Goal: Task Accomplishment & Management: Complete application form

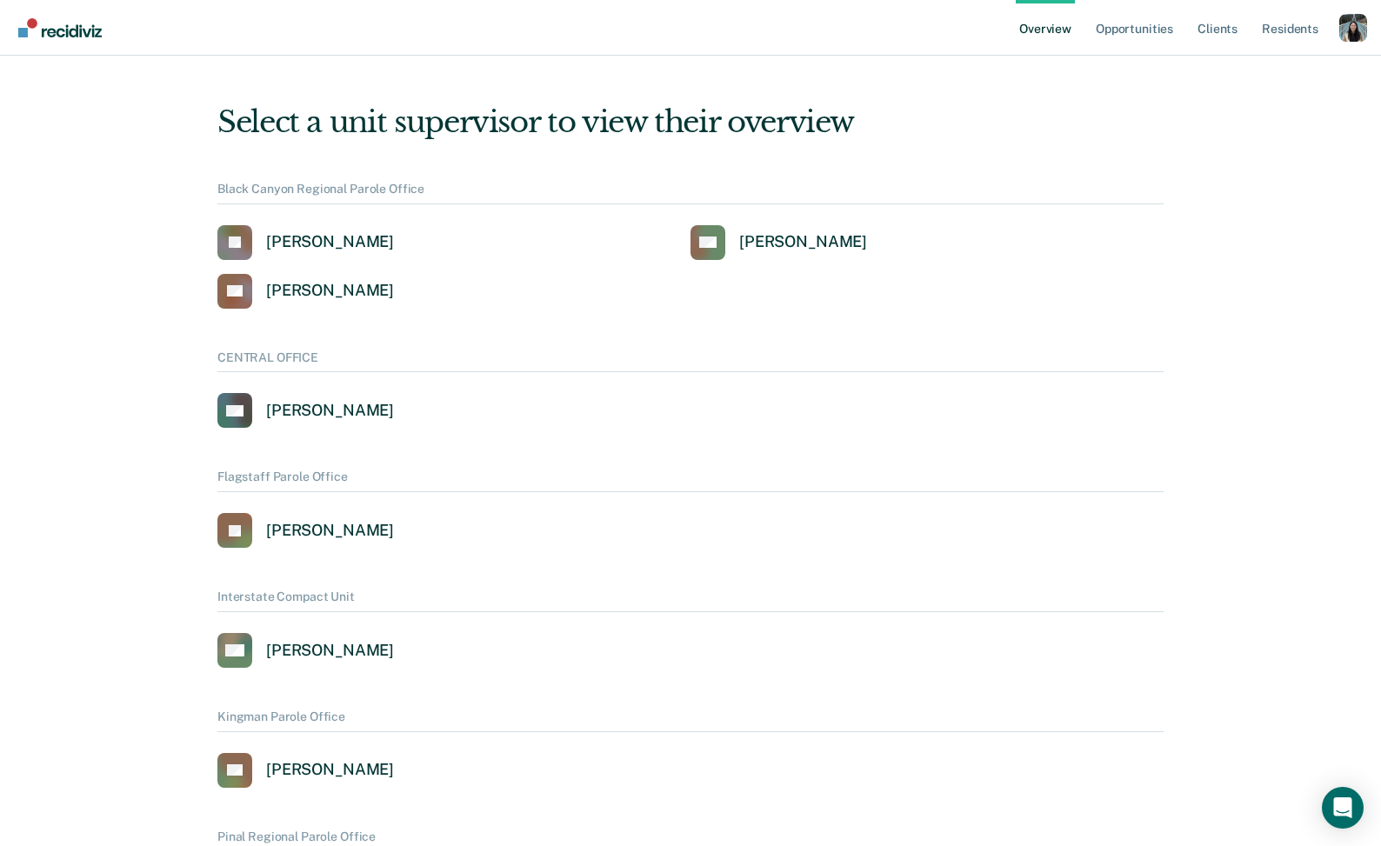
click at [1354, 31] on div "Profile dropdown button" at bounding box center [1353, 28] width 28 height 28
click at [1259, 75] on link "Profile" at bounding box center [1283, 79] width 112 height 15
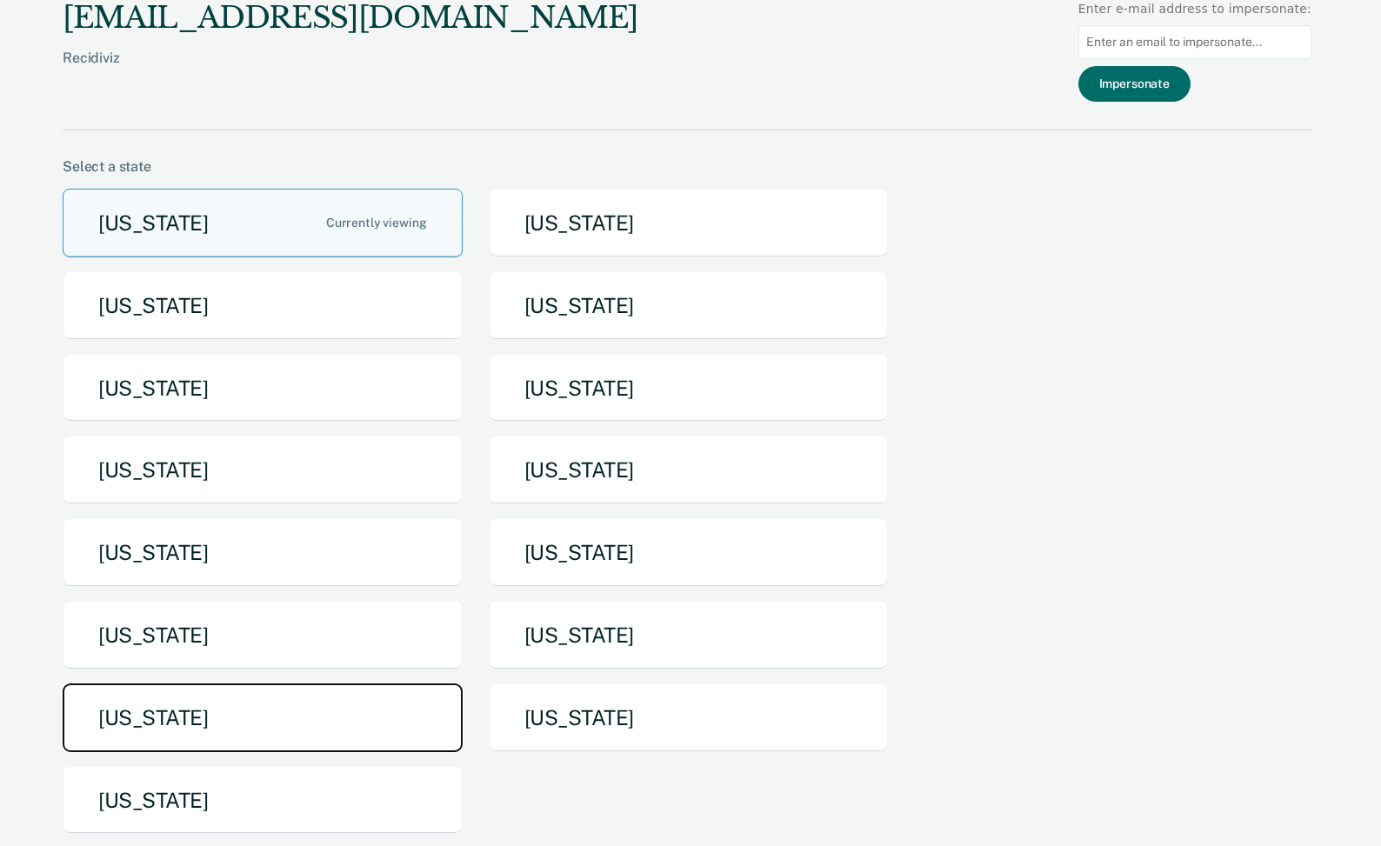
click at [358, 733] on button "[US_STATE]" at bounding box center [263, 718] width 400 height 69
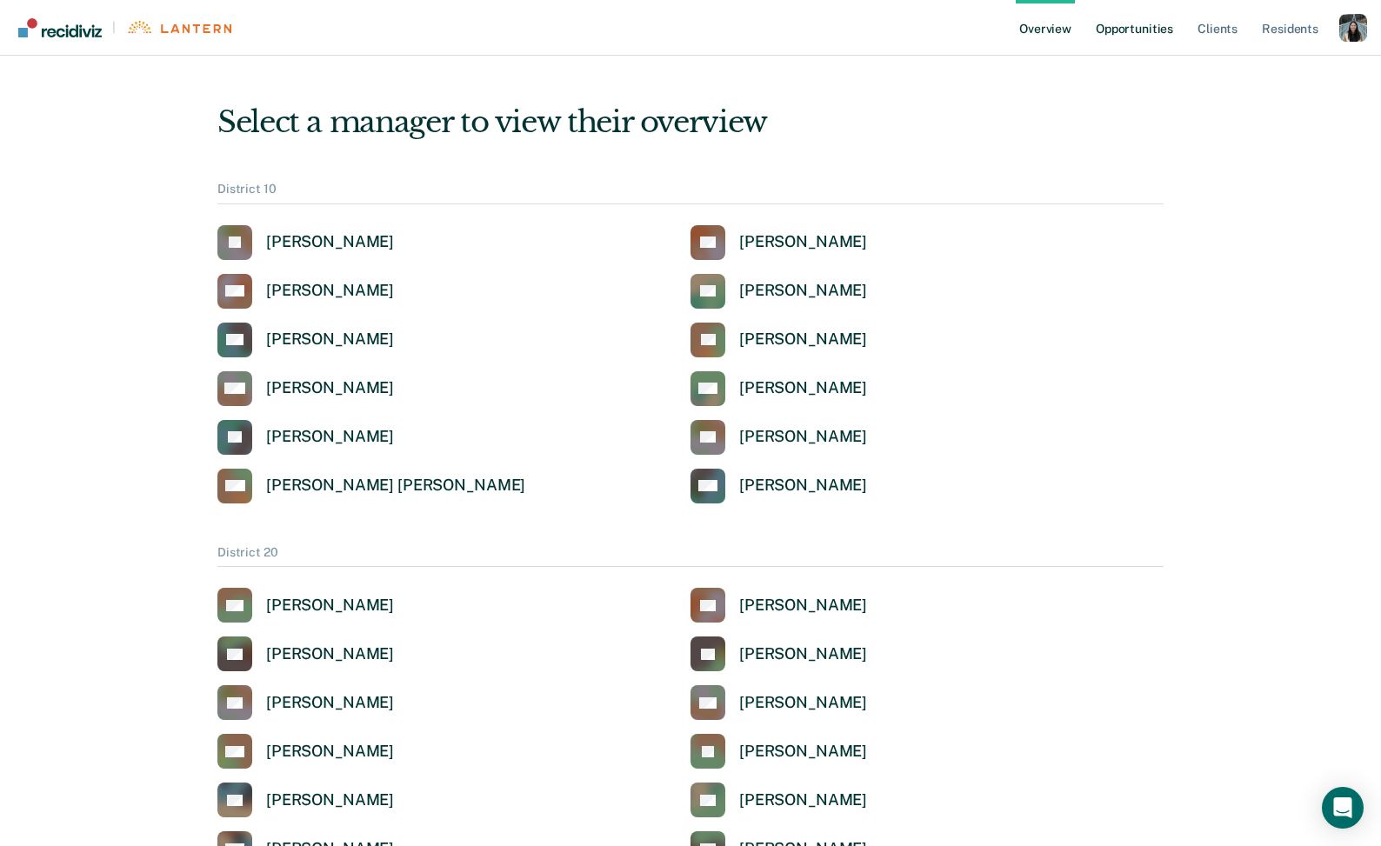
click at [1141, 41] on link "Opportunities" at bounding box center [1134, 28] width 84 height 56
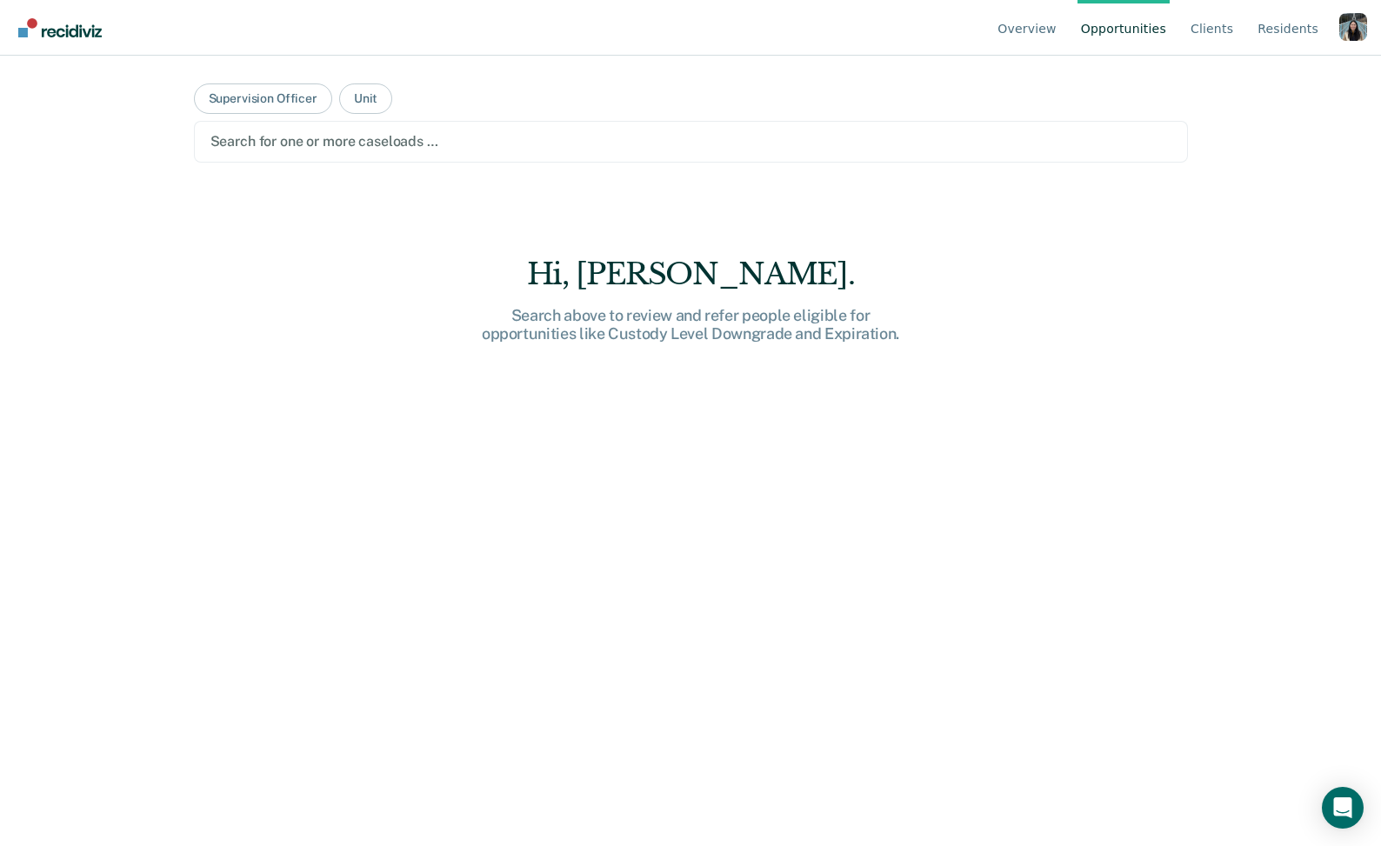
click at [385, 150] on div at bounding box center [690, 141] width 961 height 20
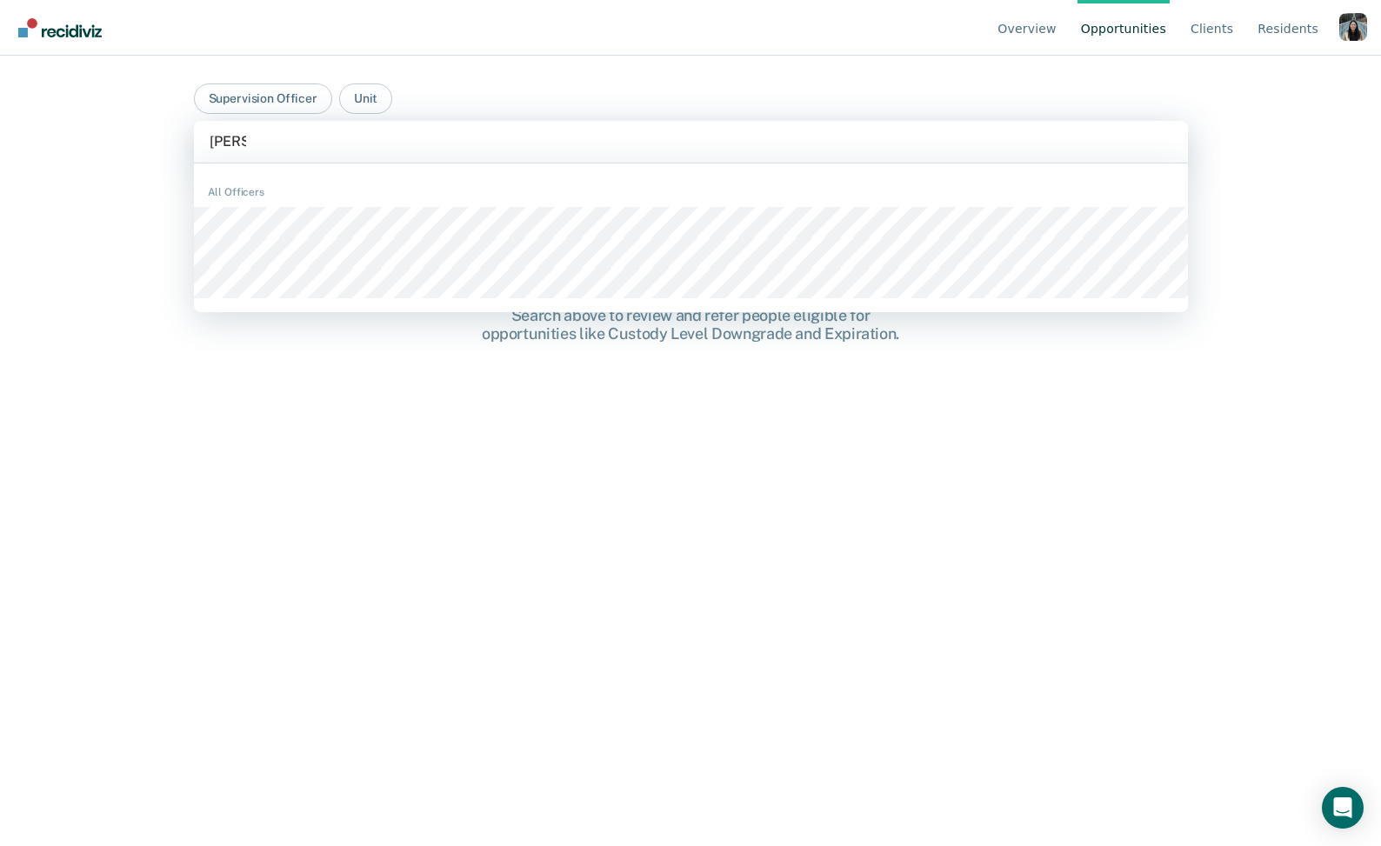
type input "[PERSON_NAME]"
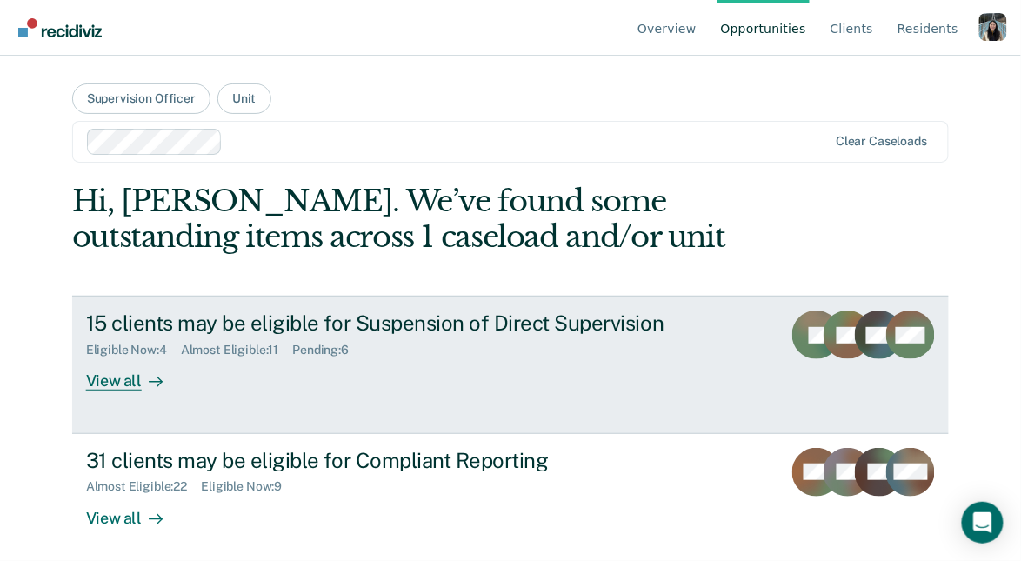
click at [545, 351] on div "Eligible Now : 4 Almost Eligible : 11 Pending : 6" at bounding box center [391, 347] width 611 height 22
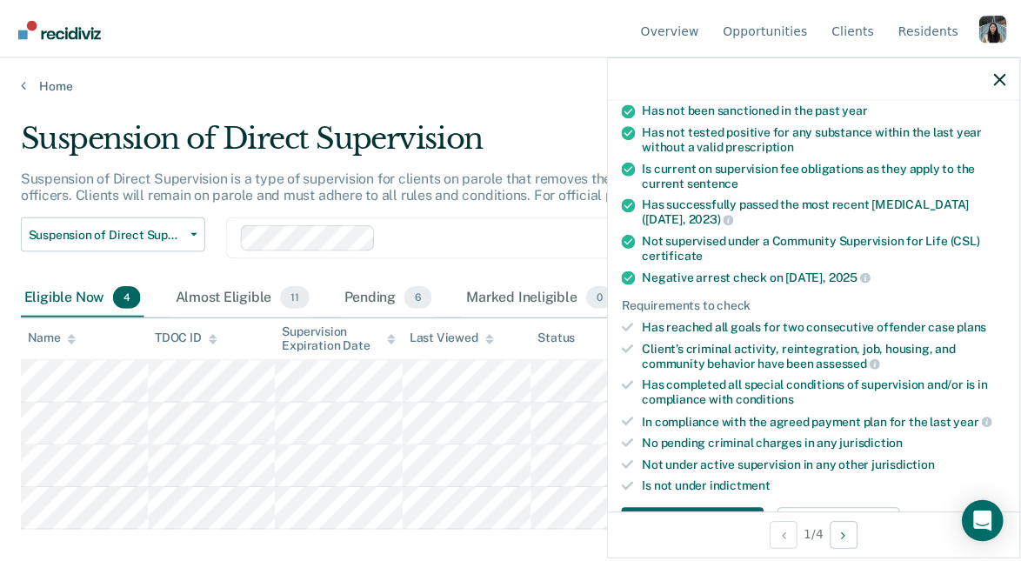
scroll to position [280, 0]
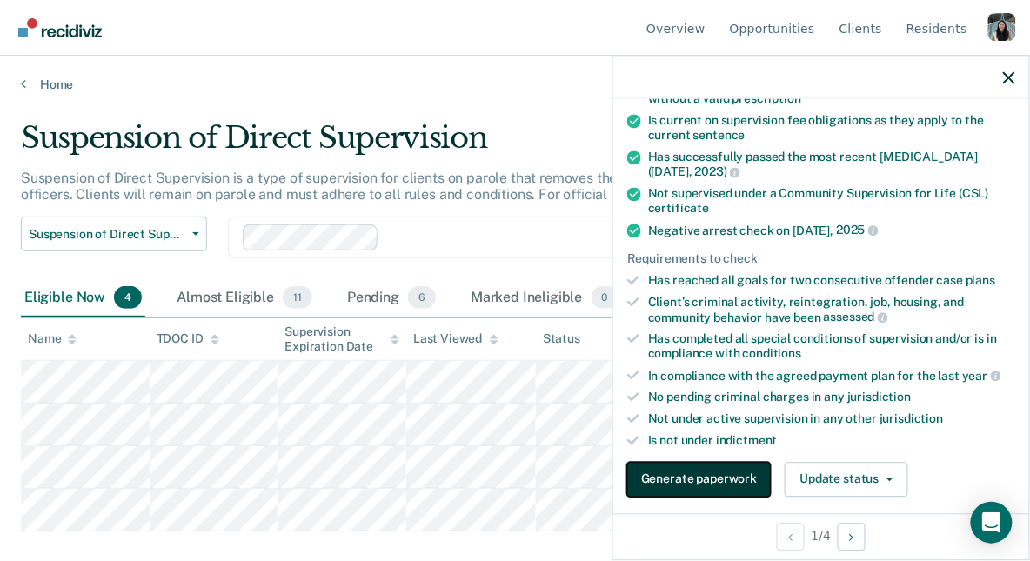
click at [709, 468] on button "Generate paperwork" at bounding box center [698, 479] width 143 height 35
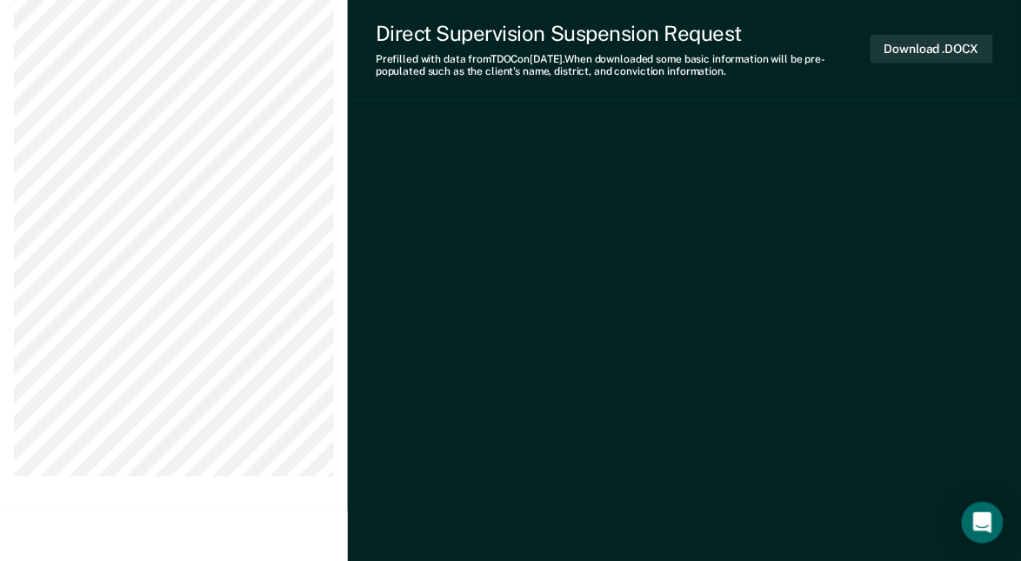
scroll to position [4755, 0]
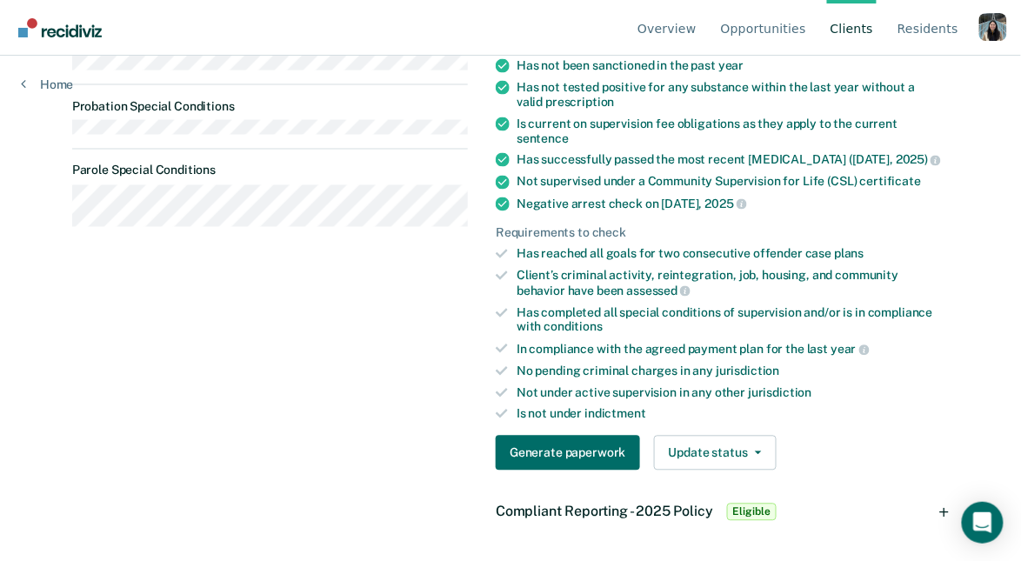
scroll to position [621, 0]
click at [617, 444] on button "Generate paperwork" at bounding box center [567, 453] width 143 height 35
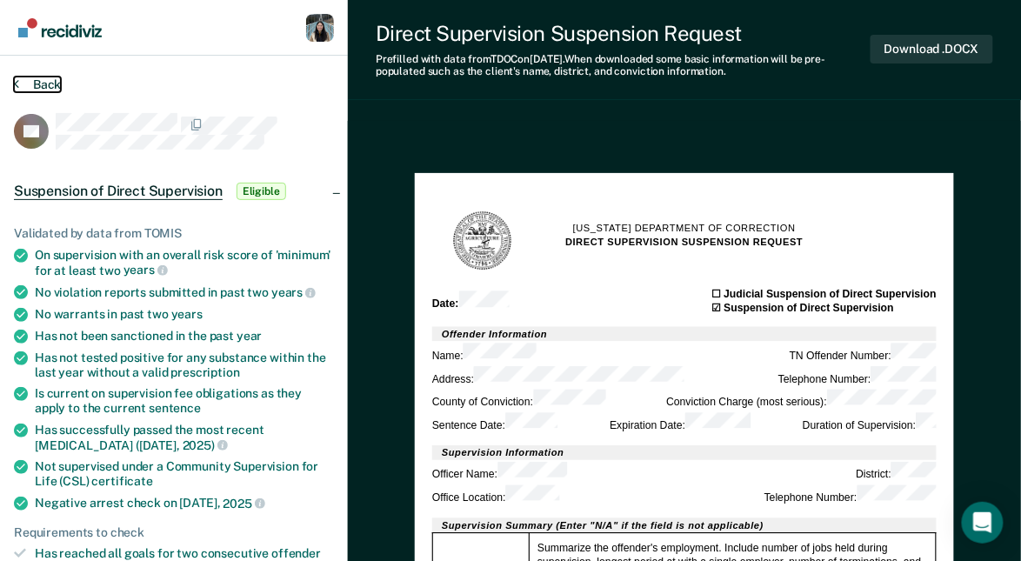
click at [53, 82] on button "Back" at bounding box center [37, 85] width 47 height 16
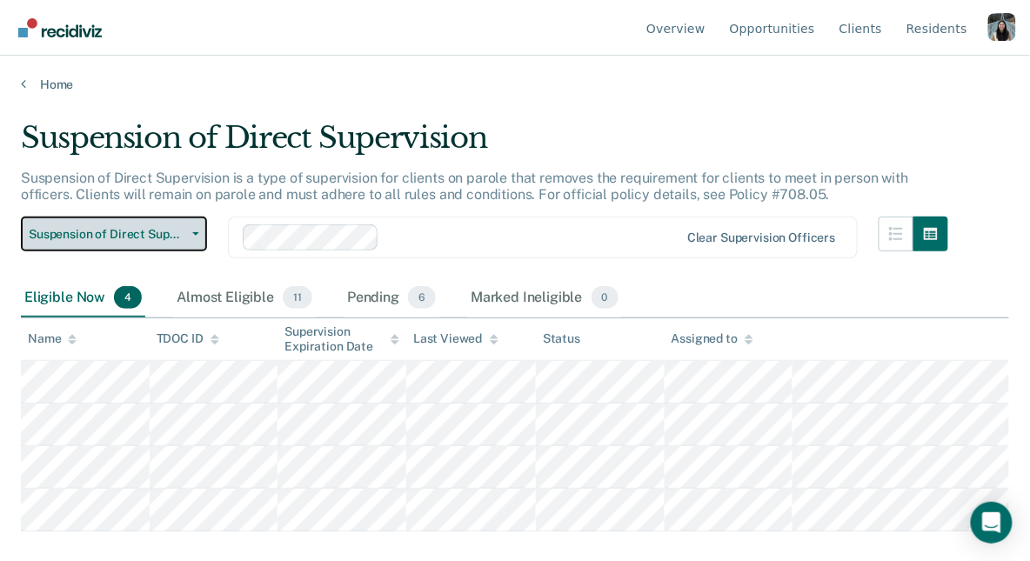
click at [133, 234] on span "Suspension of Direct Supervision" at bounding box center [107, 234] width 157 height 15
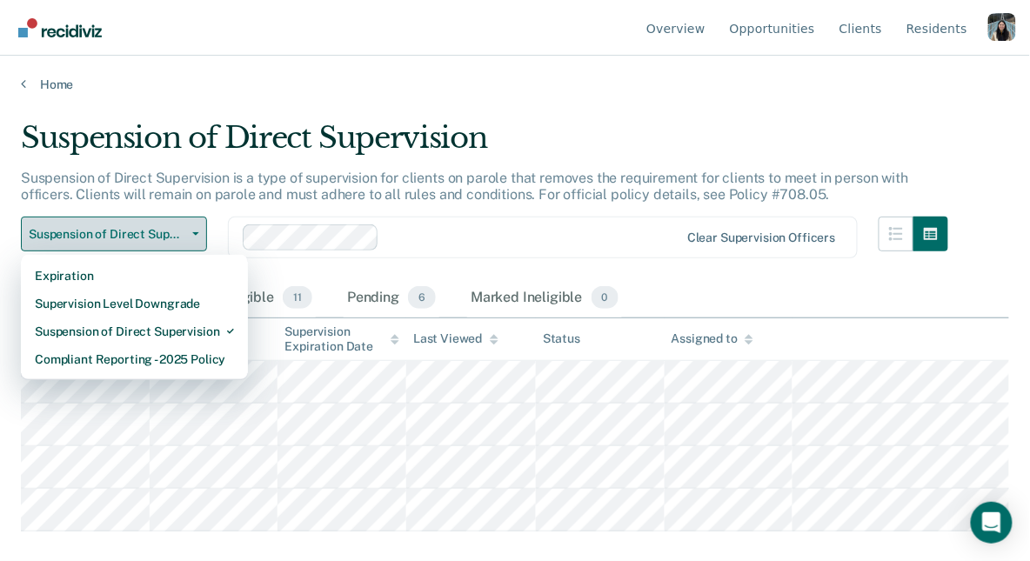
click at [157, 224] on button "Suspension of Direct Supervision" at bounding box center [114, 234] width 186 height 35
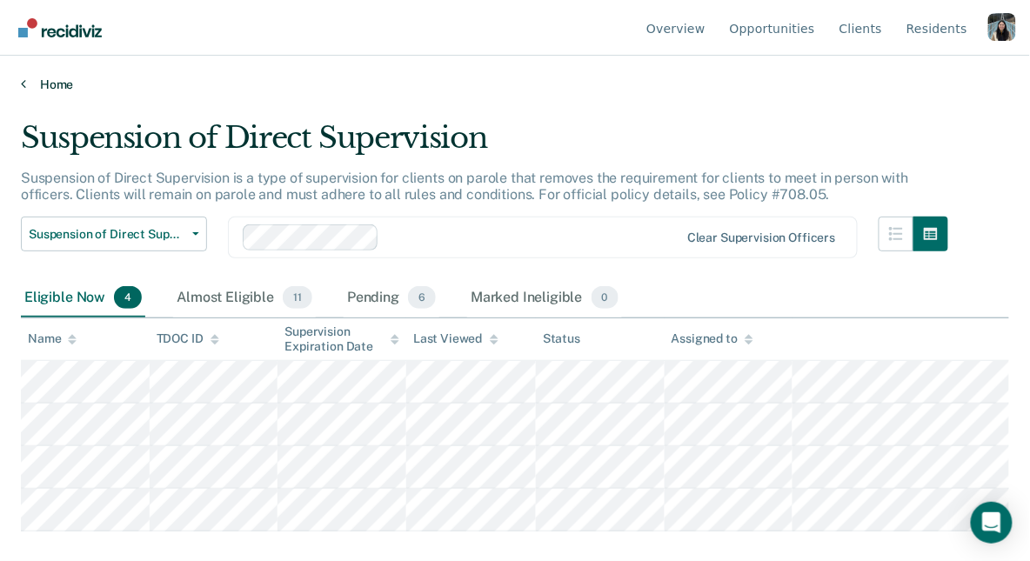
click at [61, 84] on link "Home" at bounding box center [515, 85] width 988 height 16
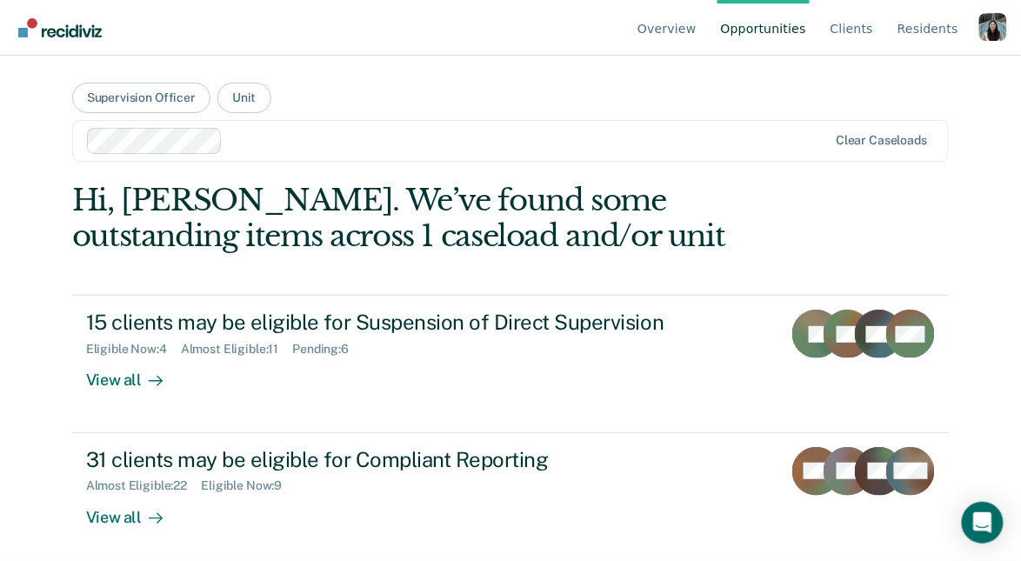
scroll to position [9, 0]
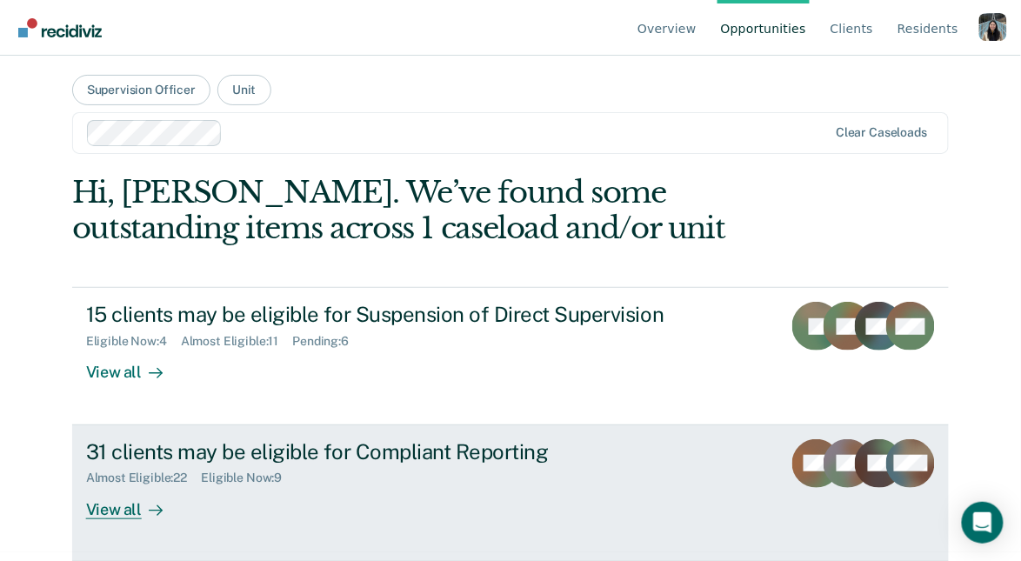
click at [259, 457] on div "31 clients may be eligible for Compliant Reporting" at bounding box center [391, 451] width 611 height 25
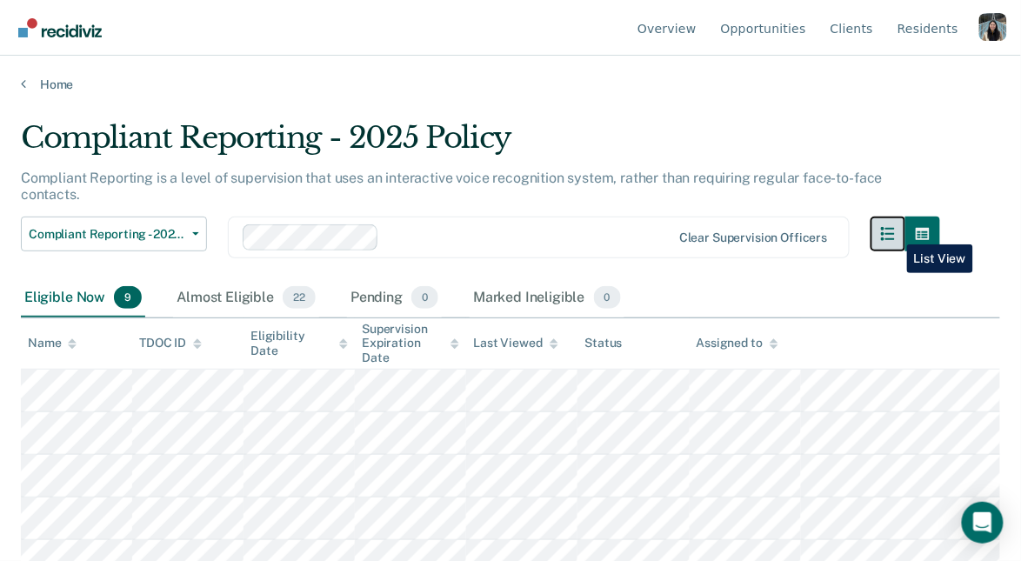
click at [894, 231] on button "button" at bounding box center [888, 234] width 35 height 35
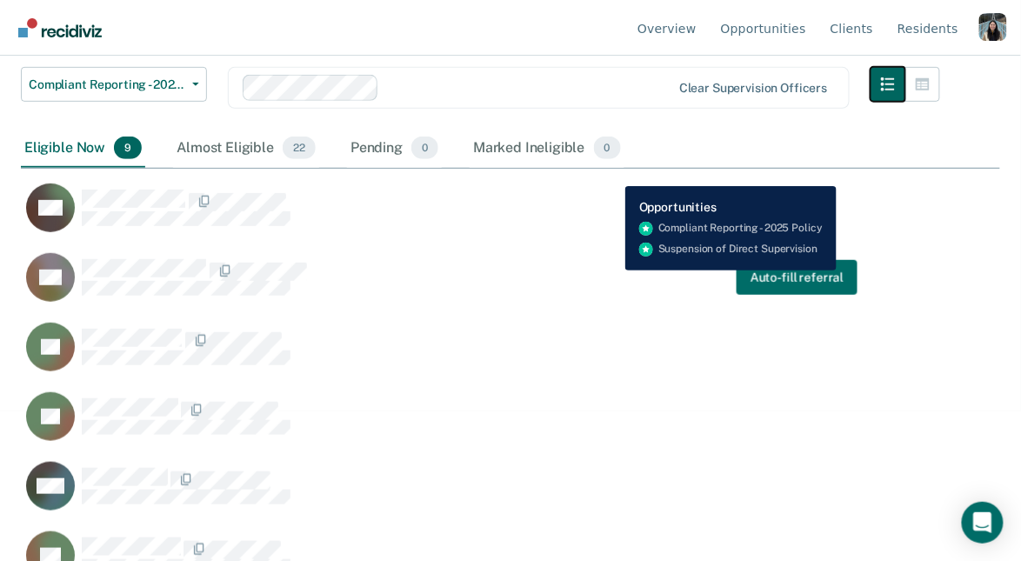
scroll to position [129, 0]
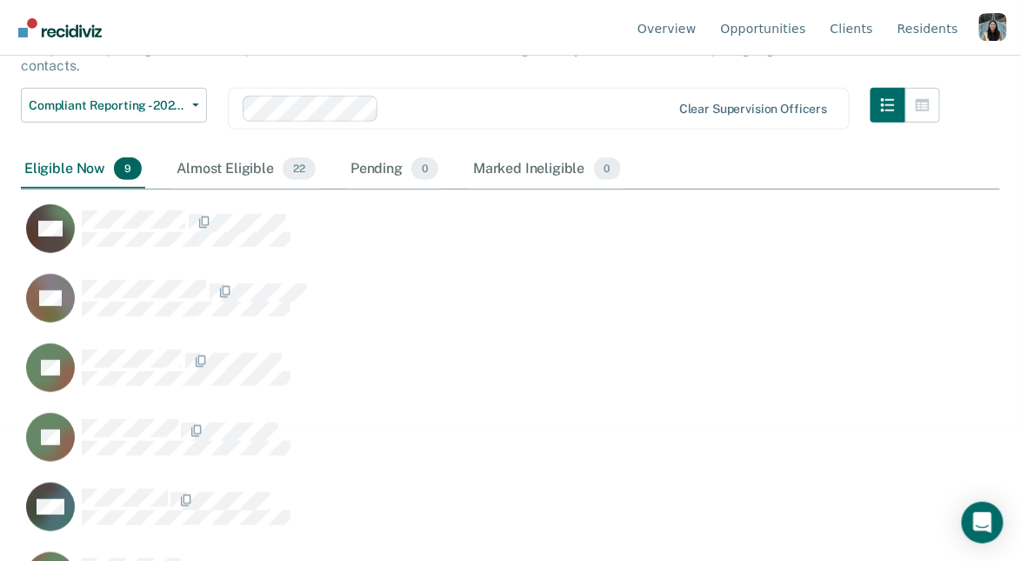
click at [948, 86] on div "Compliant Reporting - 2025 Policy Compliant Reporting is a level of supervision…" at bounding box center [510, 146] width 979 height 310
click at [938, 88] on button "button" at bounding box center [922, 105] width 35 height 35
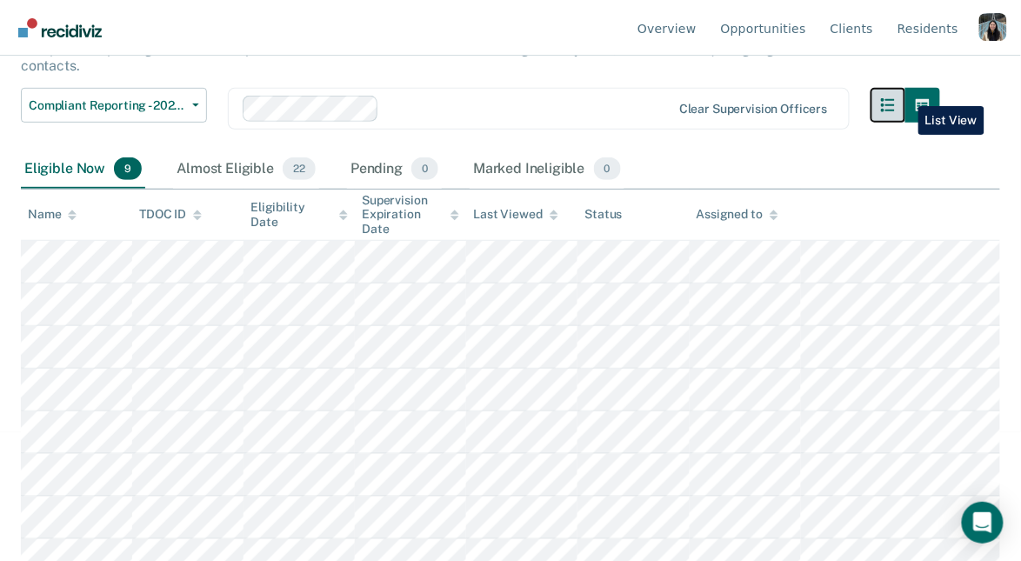
click at [905, 93] on button "button" at bounding box center [888, 105] width 35 height 35
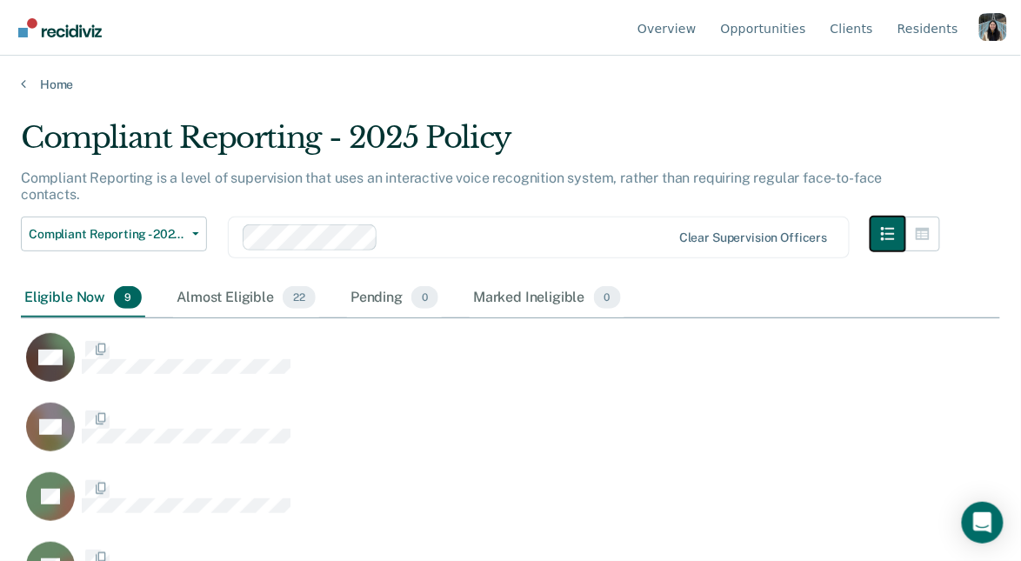
scroll to position [302, 971]
click at [246, 284] on div "Almost Eligible 22" at bounding box center [246, 298] width 146 height 38
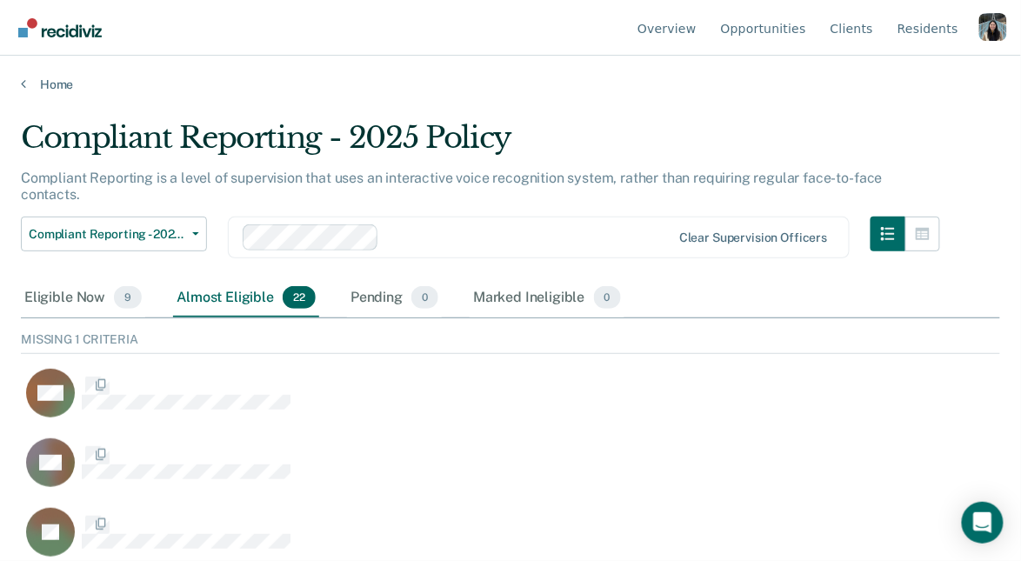
scroll to position [654, 971]
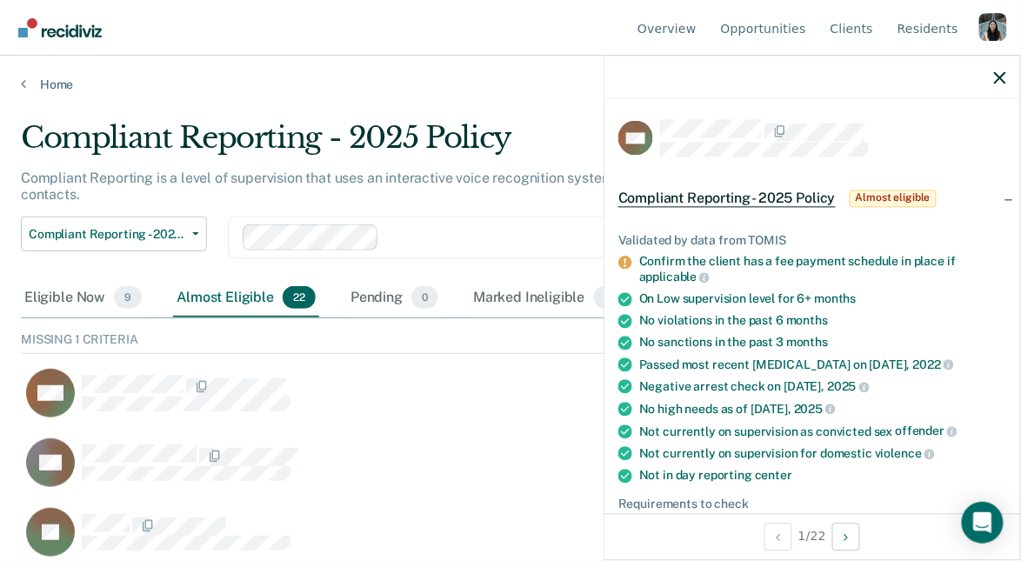
click at [575, 260] on div "Compliant Reporting - 2025 Policy Expiration Supervision Level Downgrade Suspen…" at bounding box center [480, 248] width 919 height 63
click at [995, 77] on icon "button" at bounding box center [1000, 77] width 12 height 12
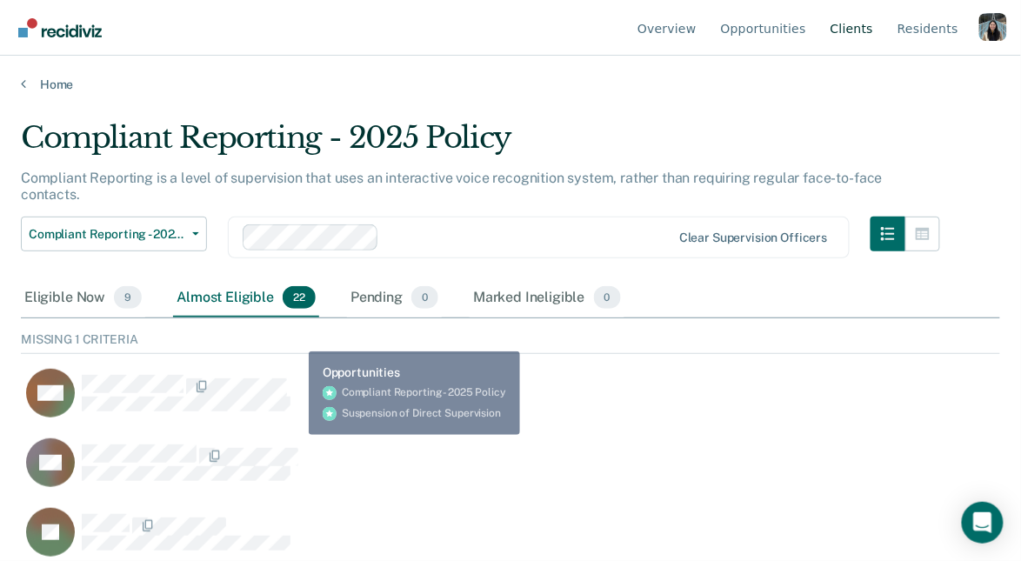
click at [855, 35] on link "Client s" at bounding box center [852, 28] width 50 height 56
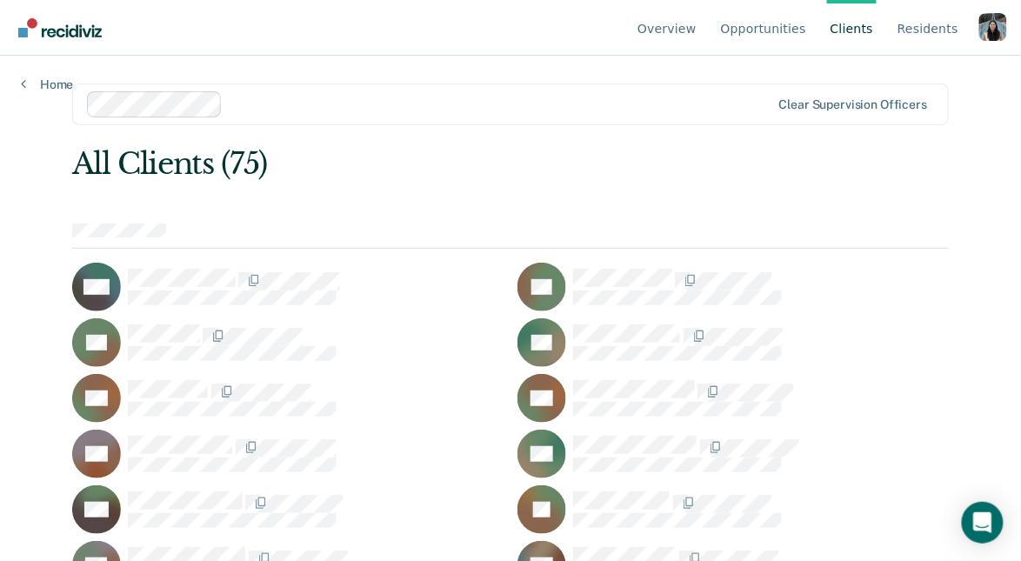
click at [366, 110] on div at bounding box center [500, 104] width 541 height 20
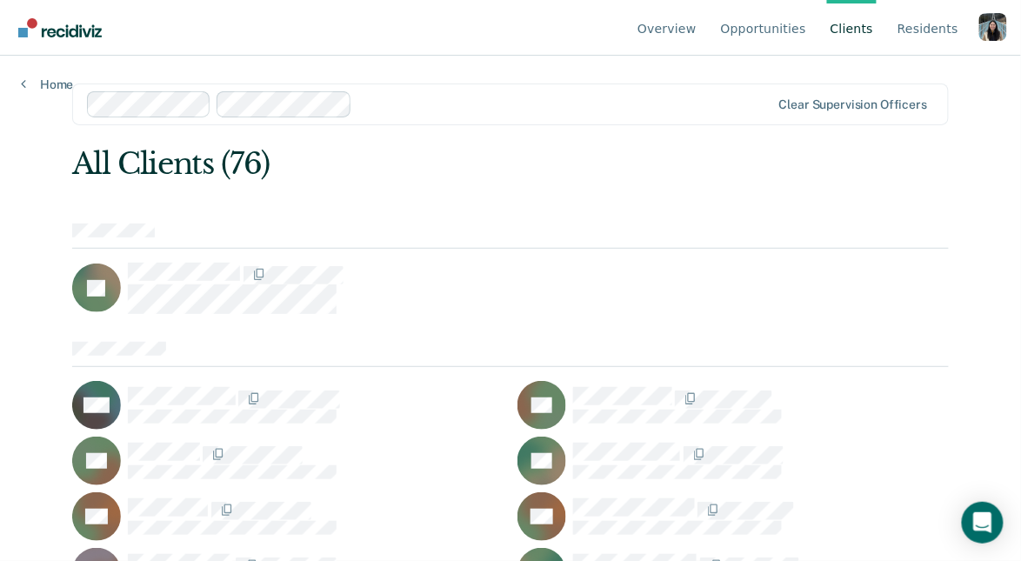
click at [985, 37] on div "Profile dropdown button" at bounding box center [993, 27] width 28 height 28
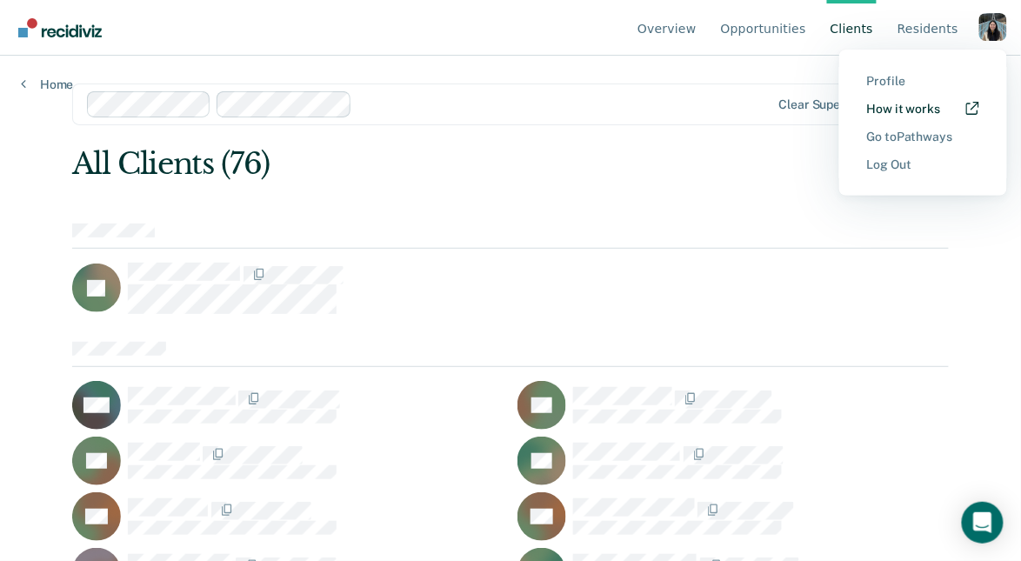
click at [938, 104] on link "How it works" at bounding box center [923, 109] width 112 height 15
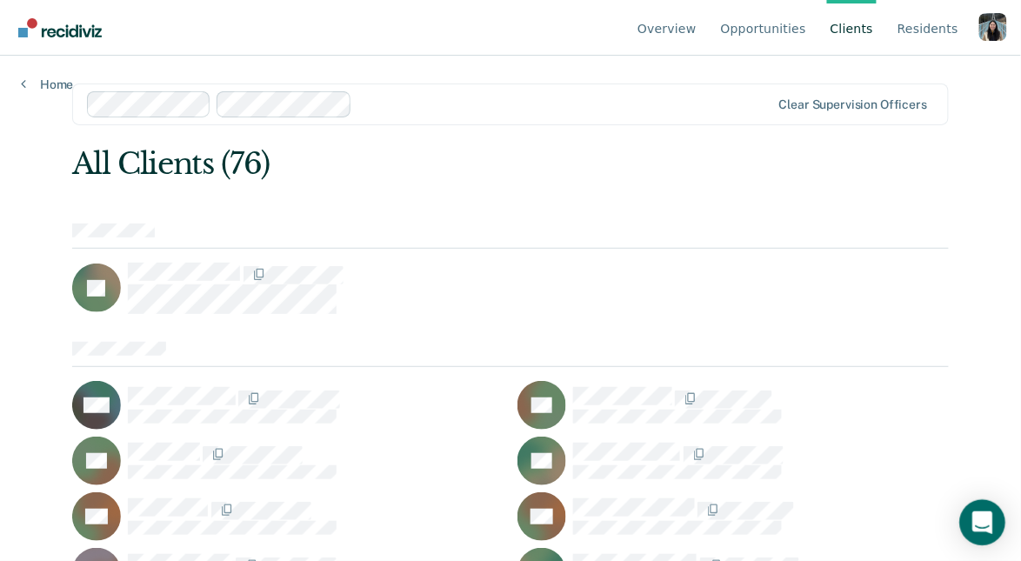
click at [979, 511] on div "Open Intercom Messenger" at bounding box center [983, 523] width 46 height 46
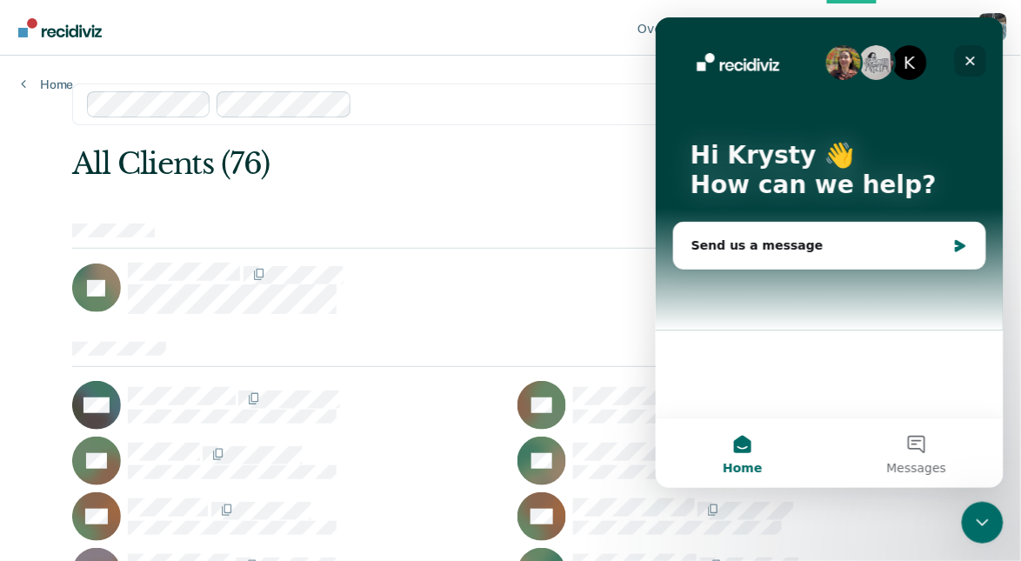
click at [971, 56] on icon "Close" at bounding box center [970, 60] width 14 height 14
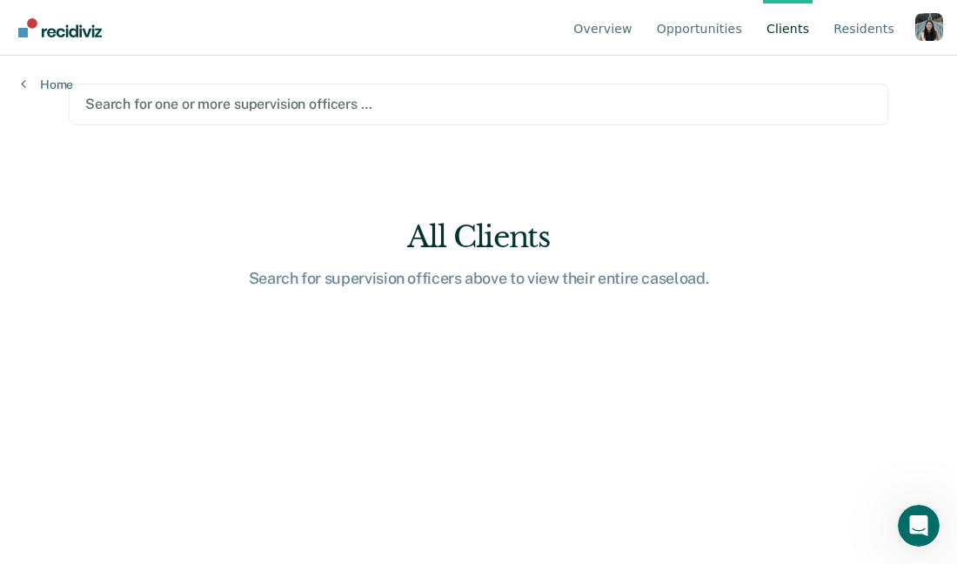
click at [206, 105] on div at bounding box center [478, 104] width 786 height 20
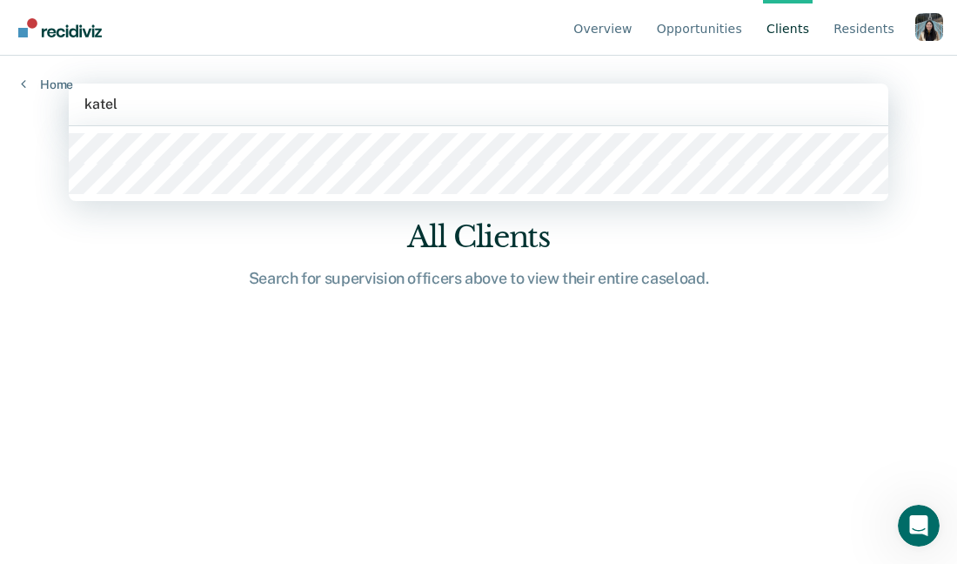
type input "[PERSON_NAME]"
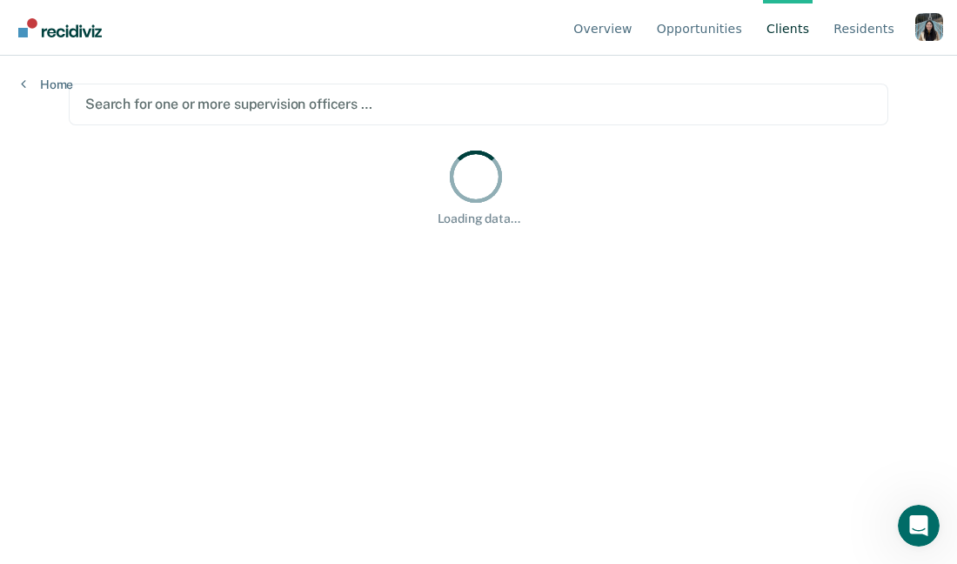
click at [802, 27] on link "Client s" at bounding box center [788, 28] width 50 height 56
click at [485, 101] on div at bounding box center [478, 104] width 786 height 20
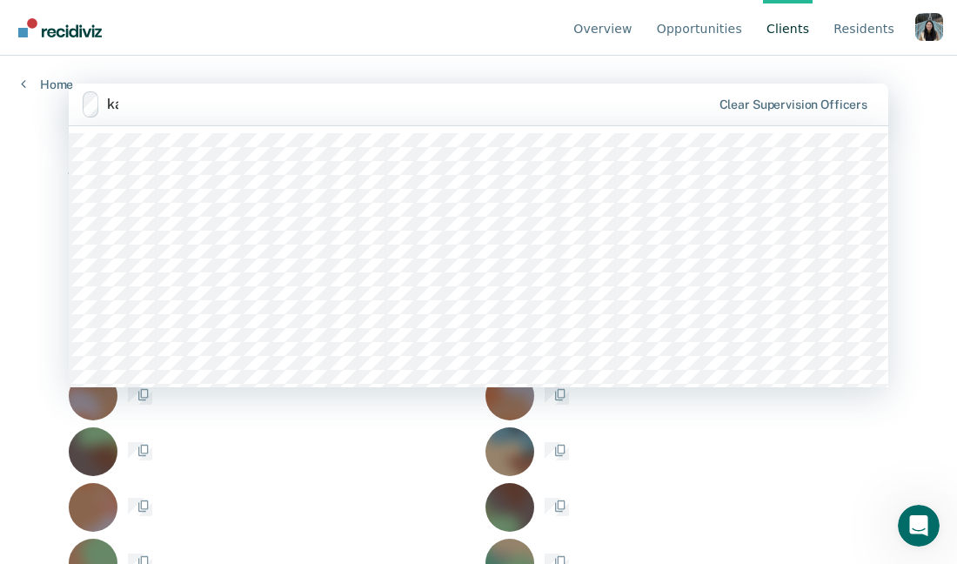
type input "k"
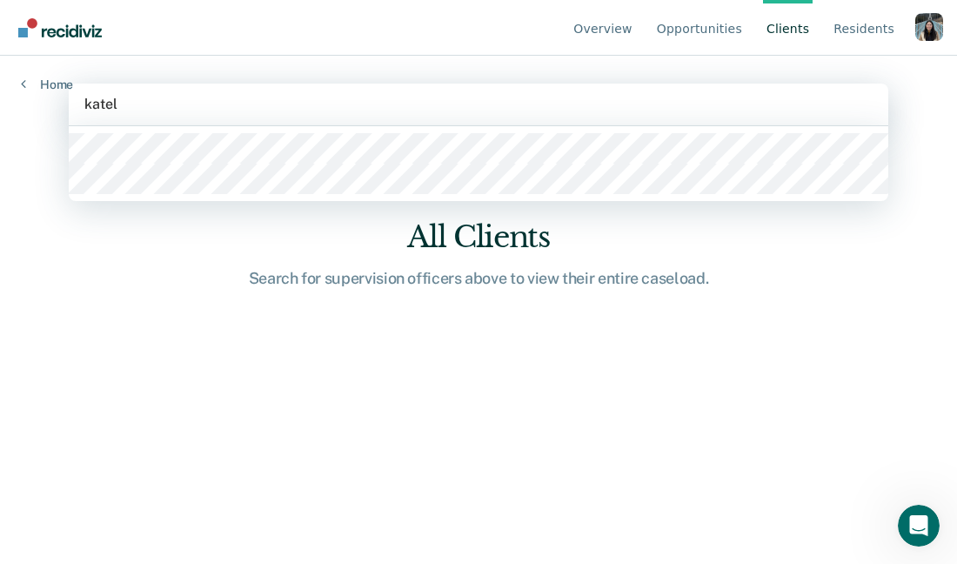
type input "[PERSON_NAME]"
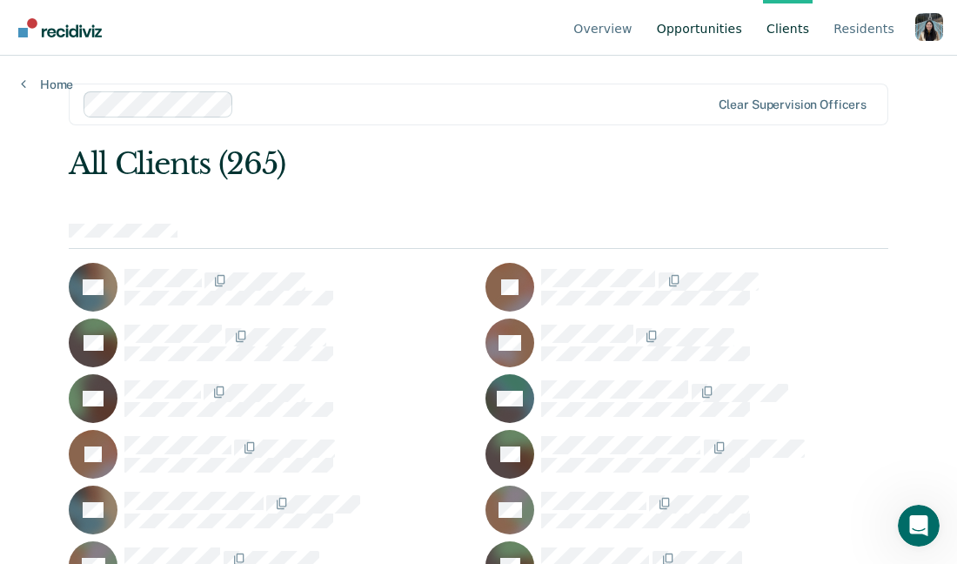
click at [694, 36] on link "Opportunities" at bounding box center [699, 28] width 92 height 56
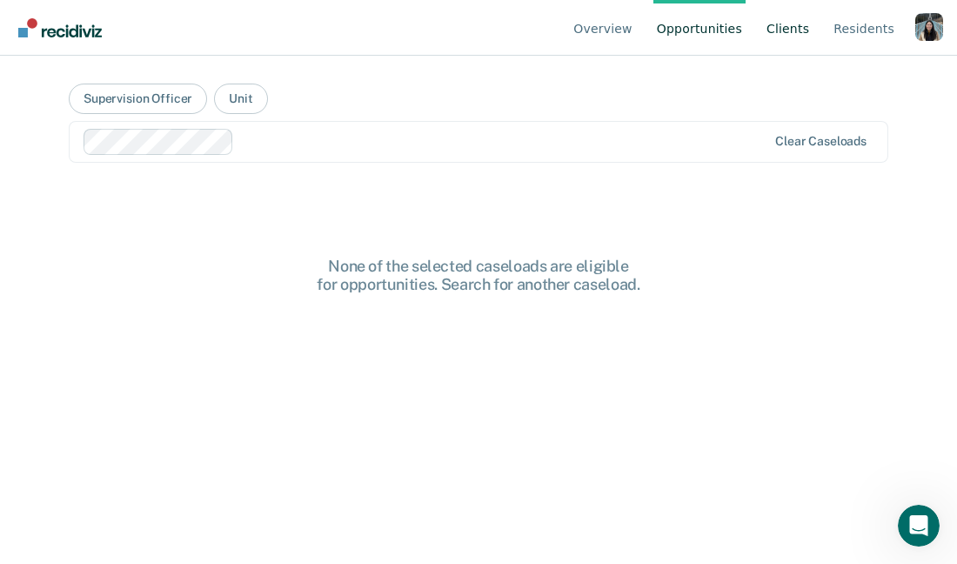
click at [771, 30] on link "Client s" at bounding box center [788, 28] width 50 height 56
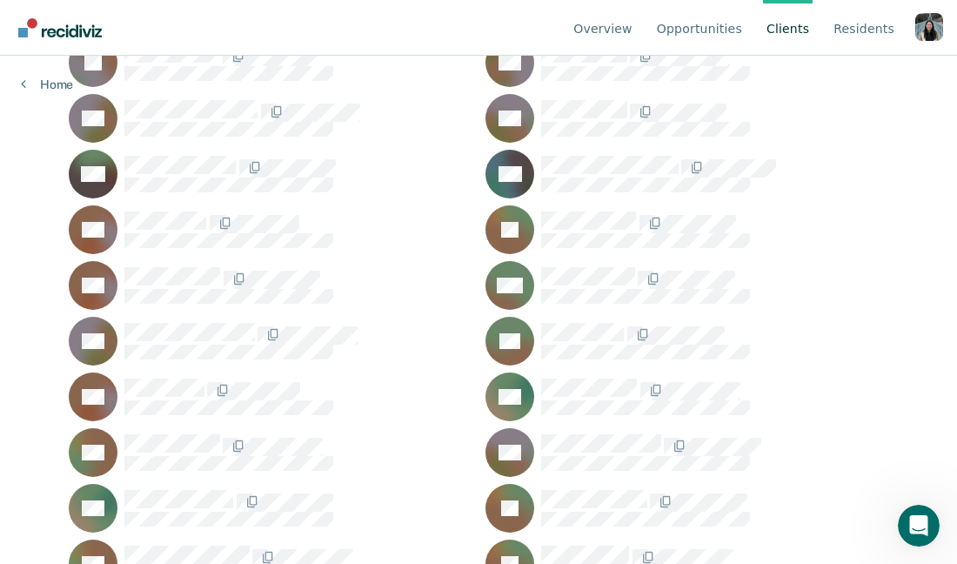
scroll to position [1005, 0]
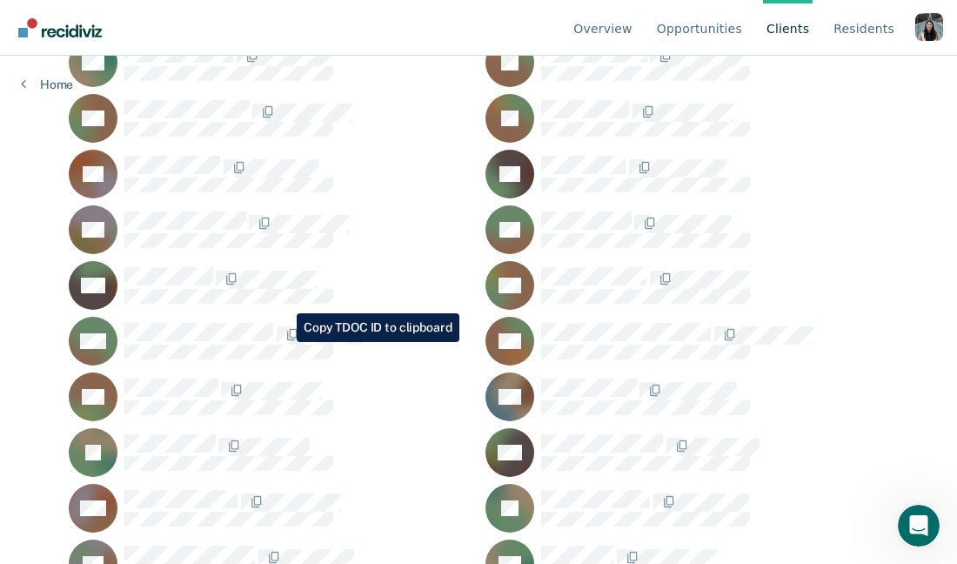
scroll to position [1450, 0]
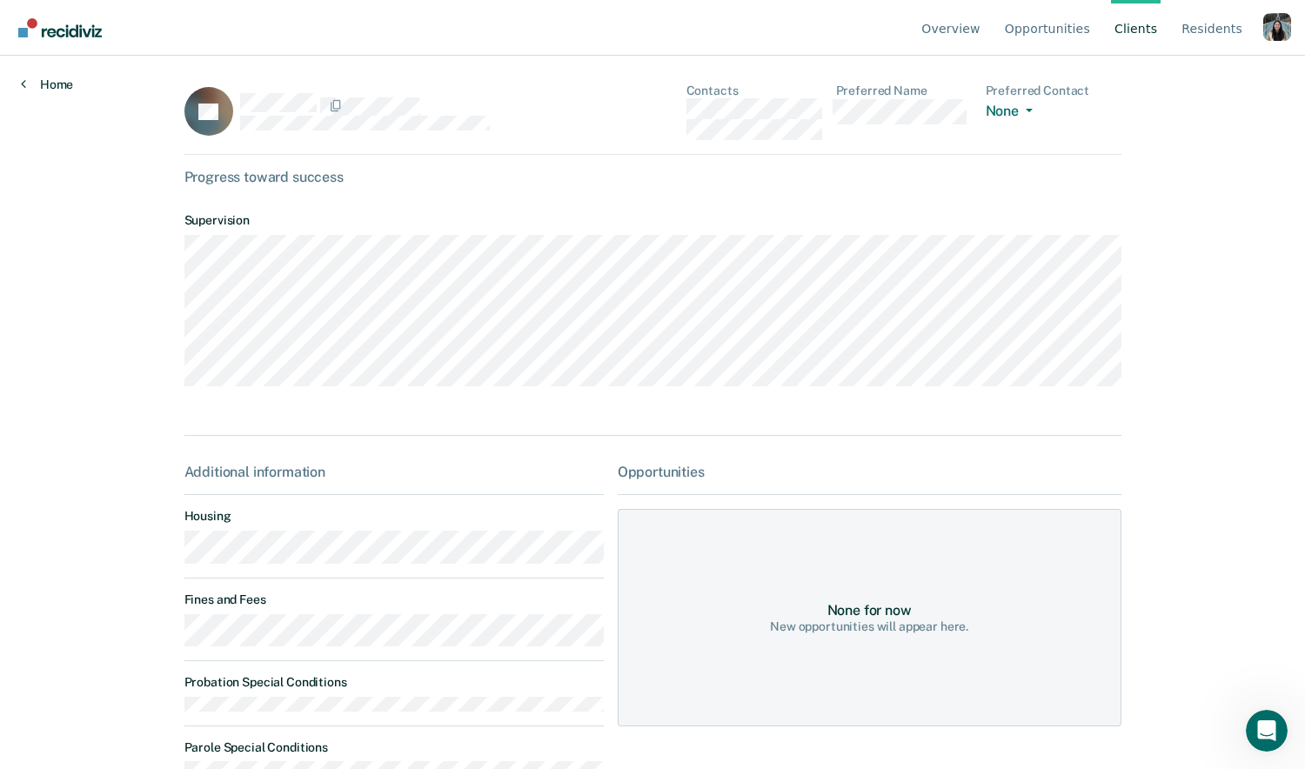
click at [51, 90] on link "Home" at bounding box center [47, 85] width 52 height 16
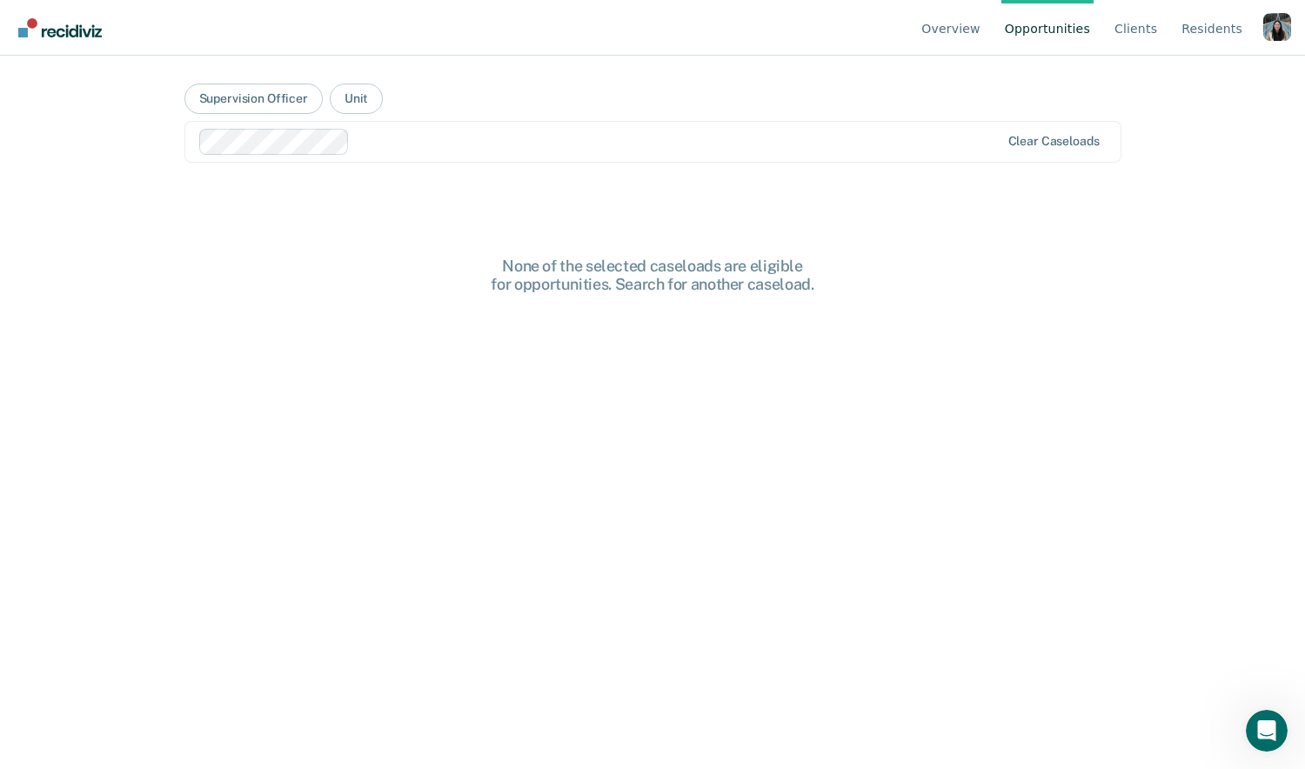
click at [358, 148] on input "text" at bounding box center [358, 141] width 3 height 17
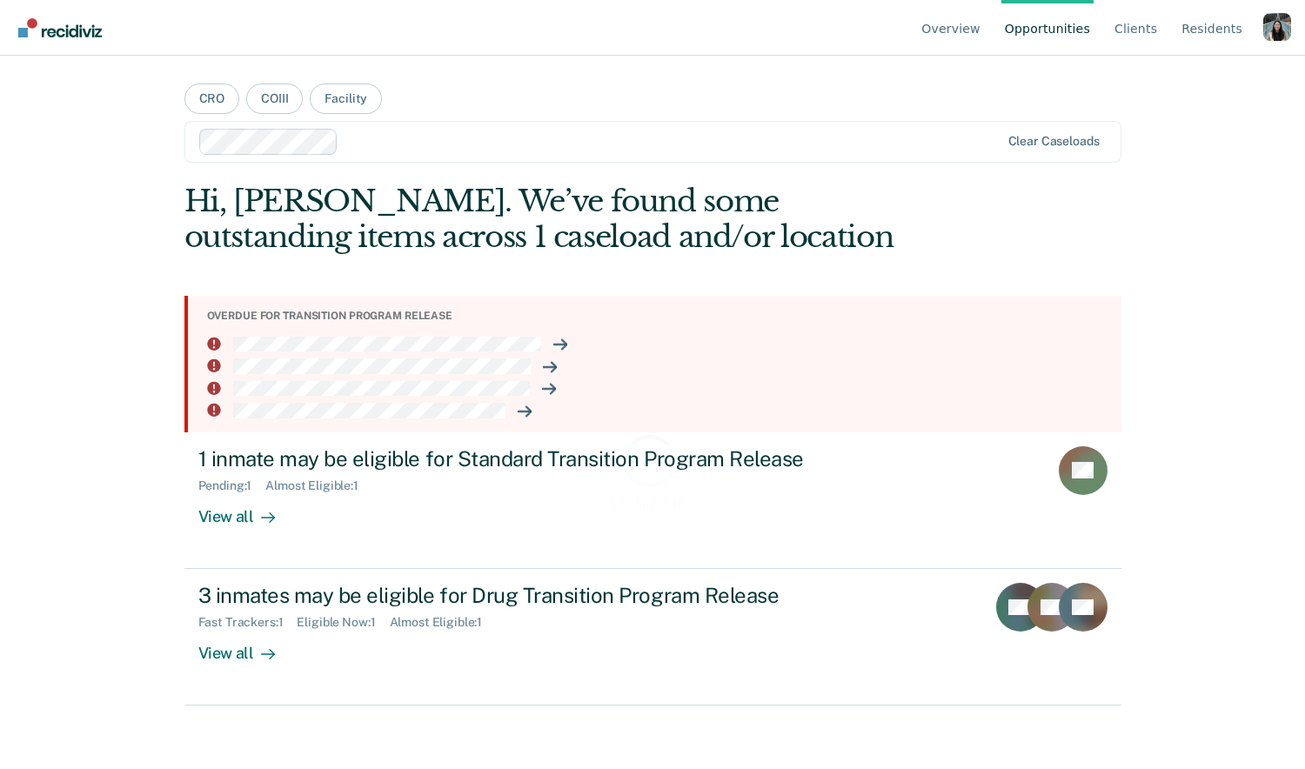
click at [1268, 27] on div "Profile dropdown button" at bounding box center [1277, 27] width 28 height 28
click at [1171, 77] on link "Profile" at bounding box center [1207, 81] width 112 height 15
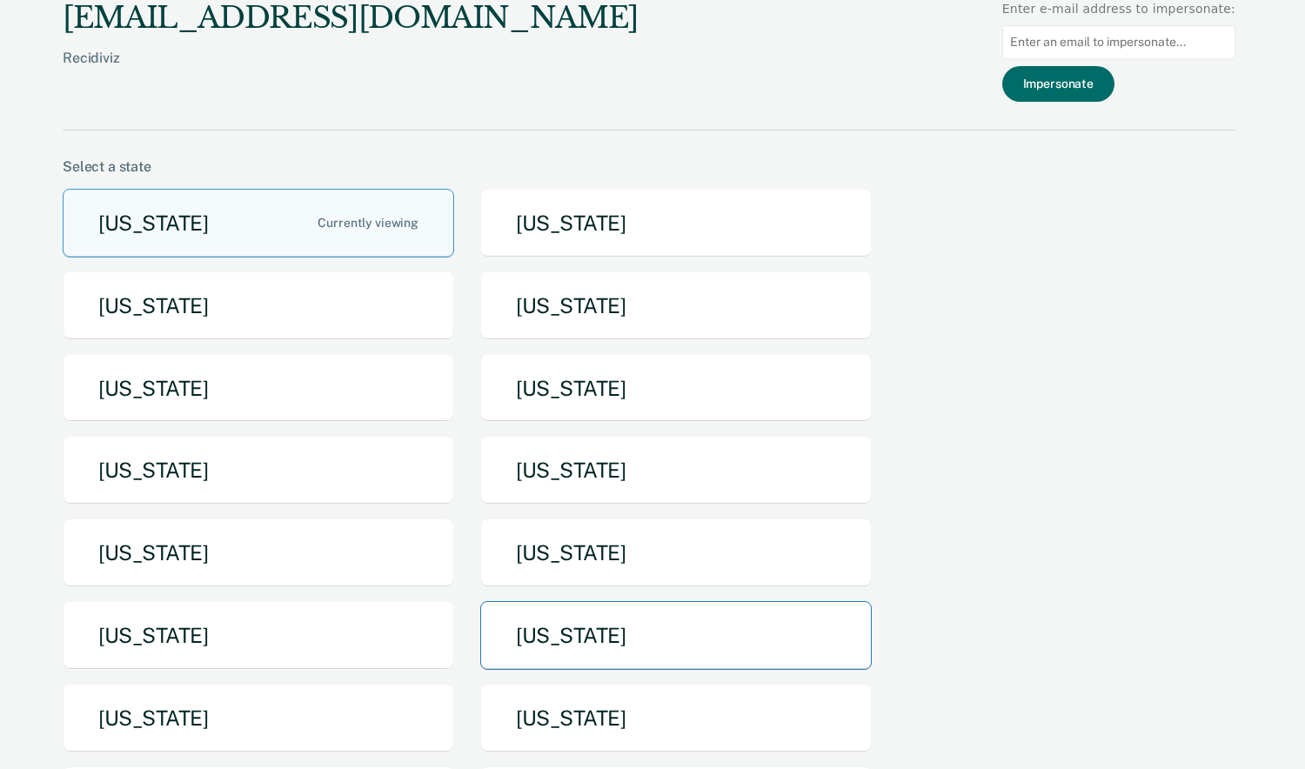
scroll to position [47, 0]
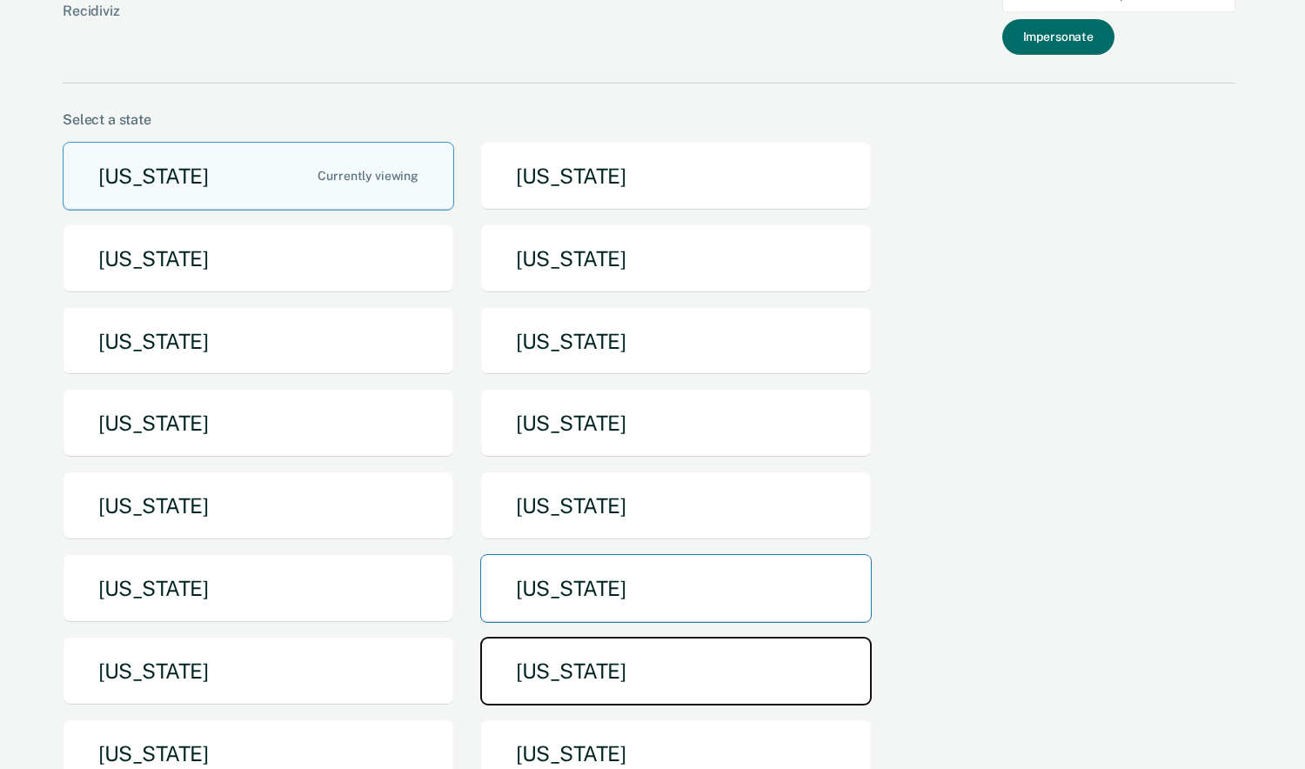
click at [541, 664] on button "[US_STATE]" at bounding box center [675, 671] width 391 height 69
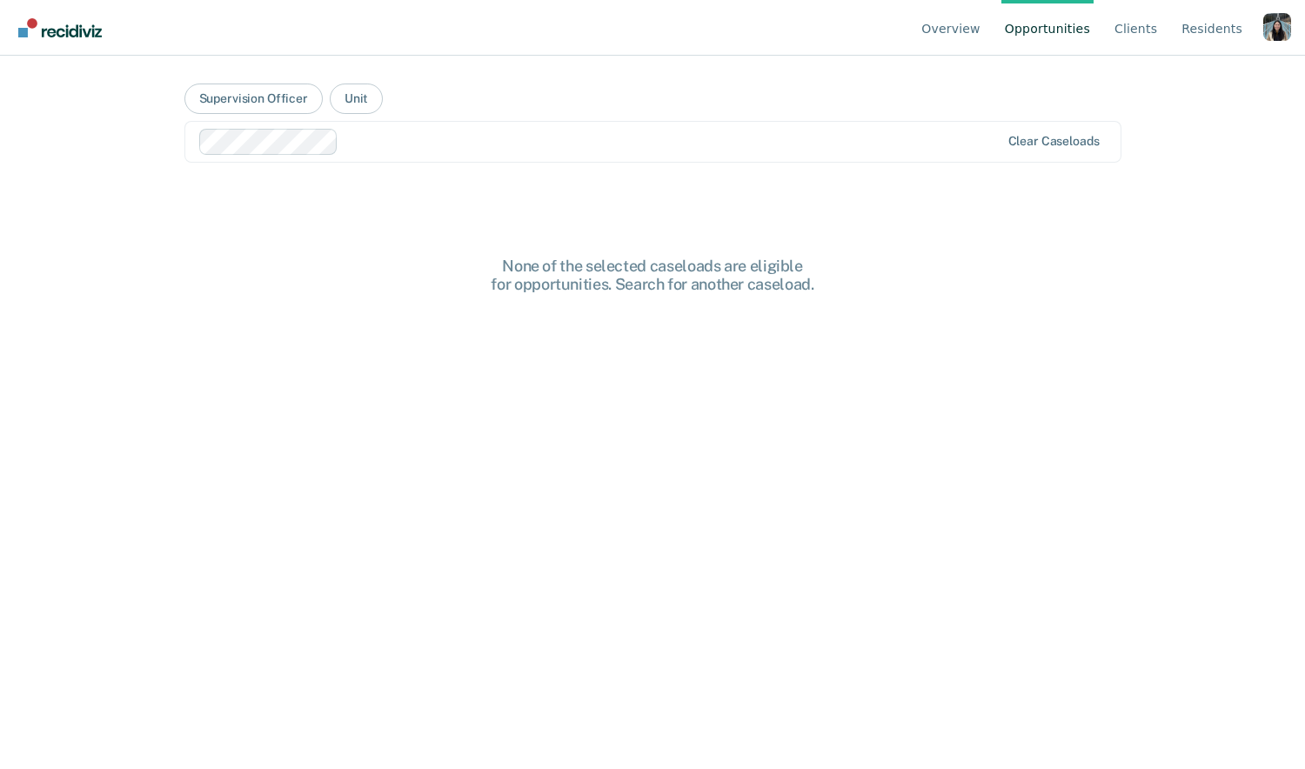
click at [472, 146] on div at bounding box center [671, 141] width 653 height 20
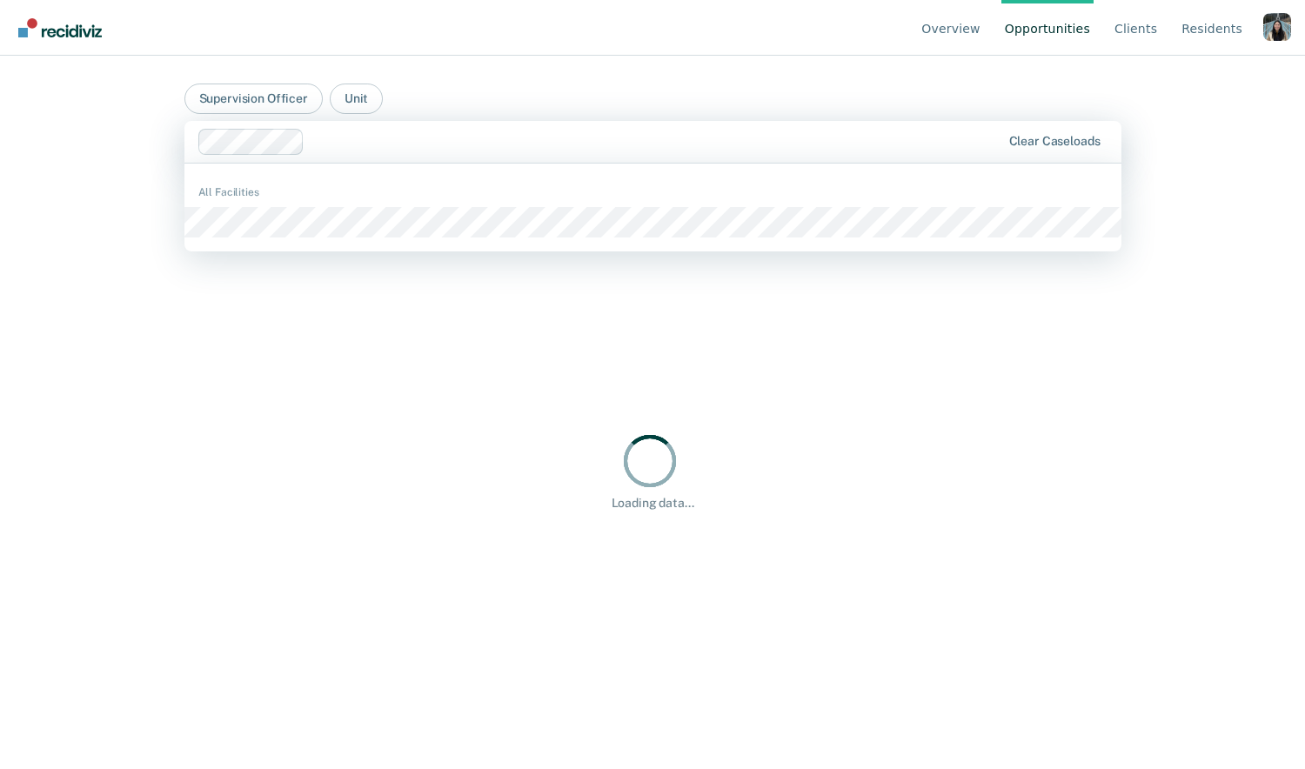
click at [555, 142] on div at bounding box center [655, 141] width 688 height 20
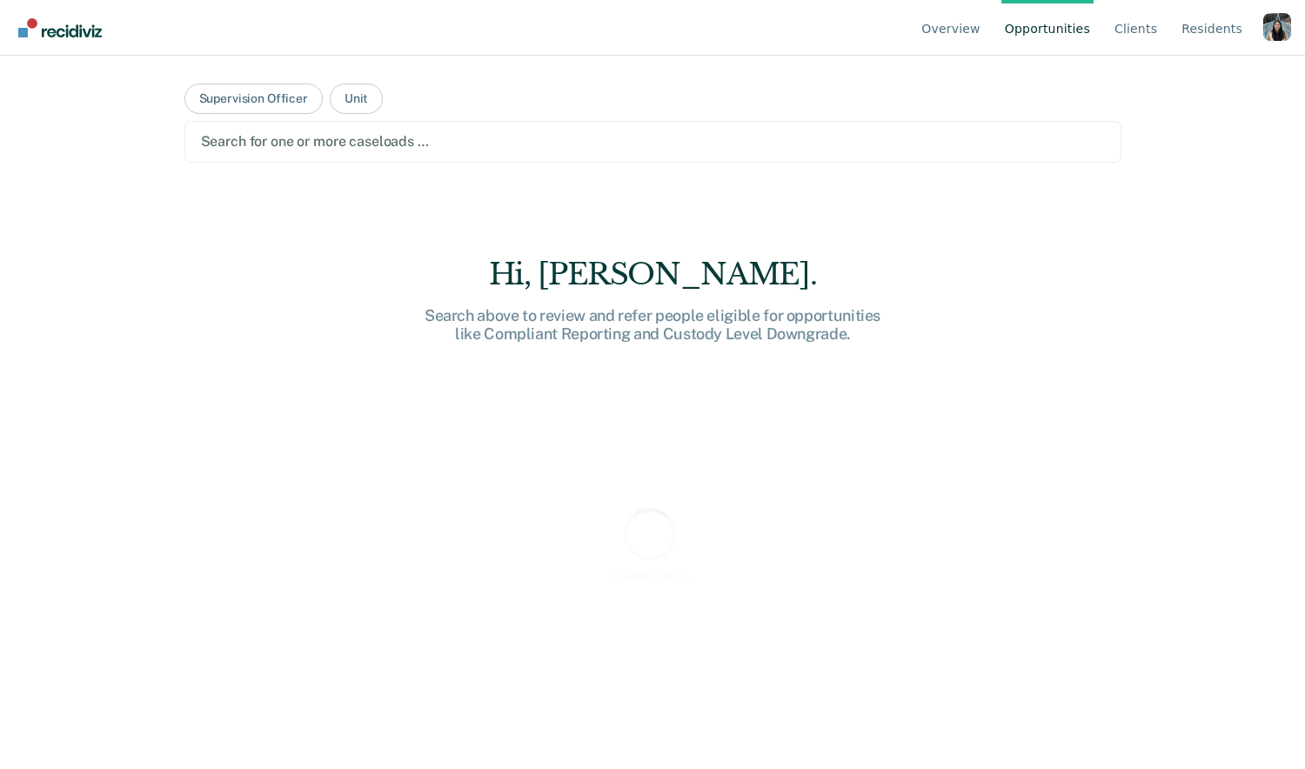
click at [330, 150] on div at bounding box center [653, 141] width 904 height 20
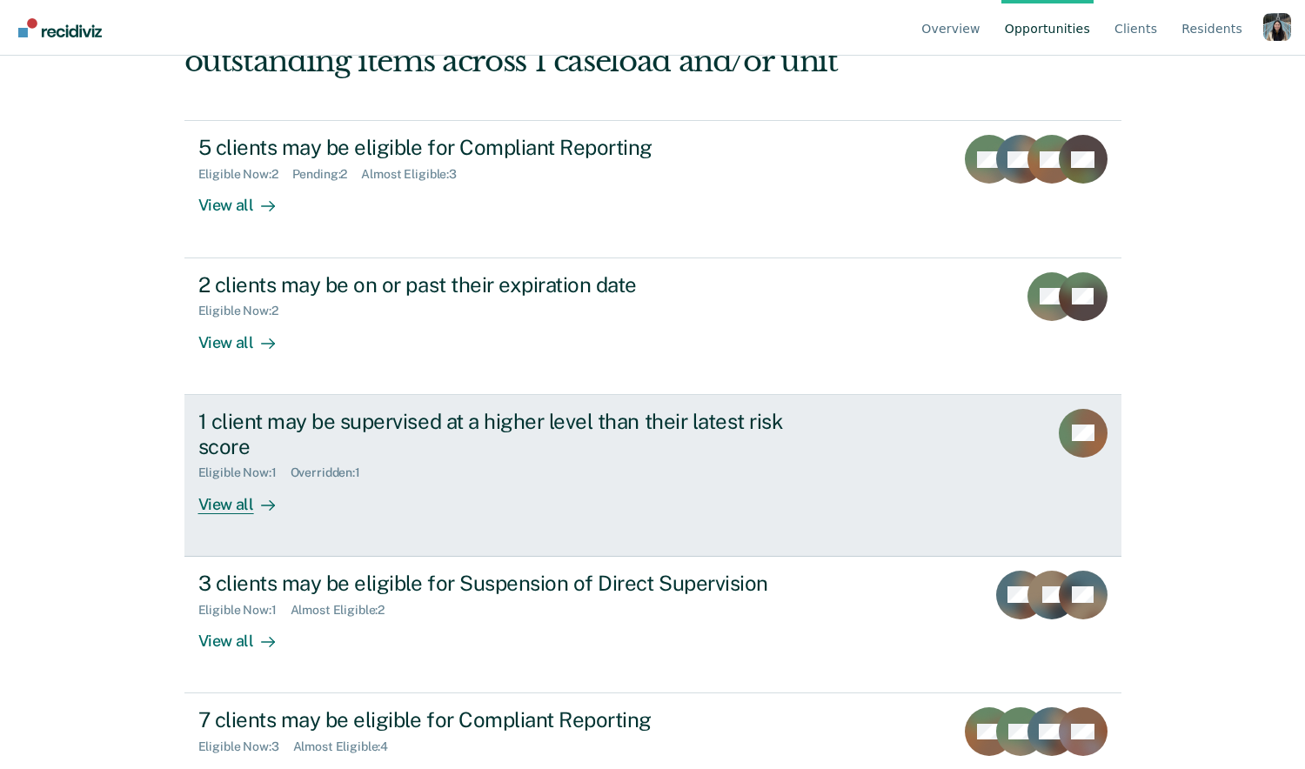
scroll to position [235, 0]
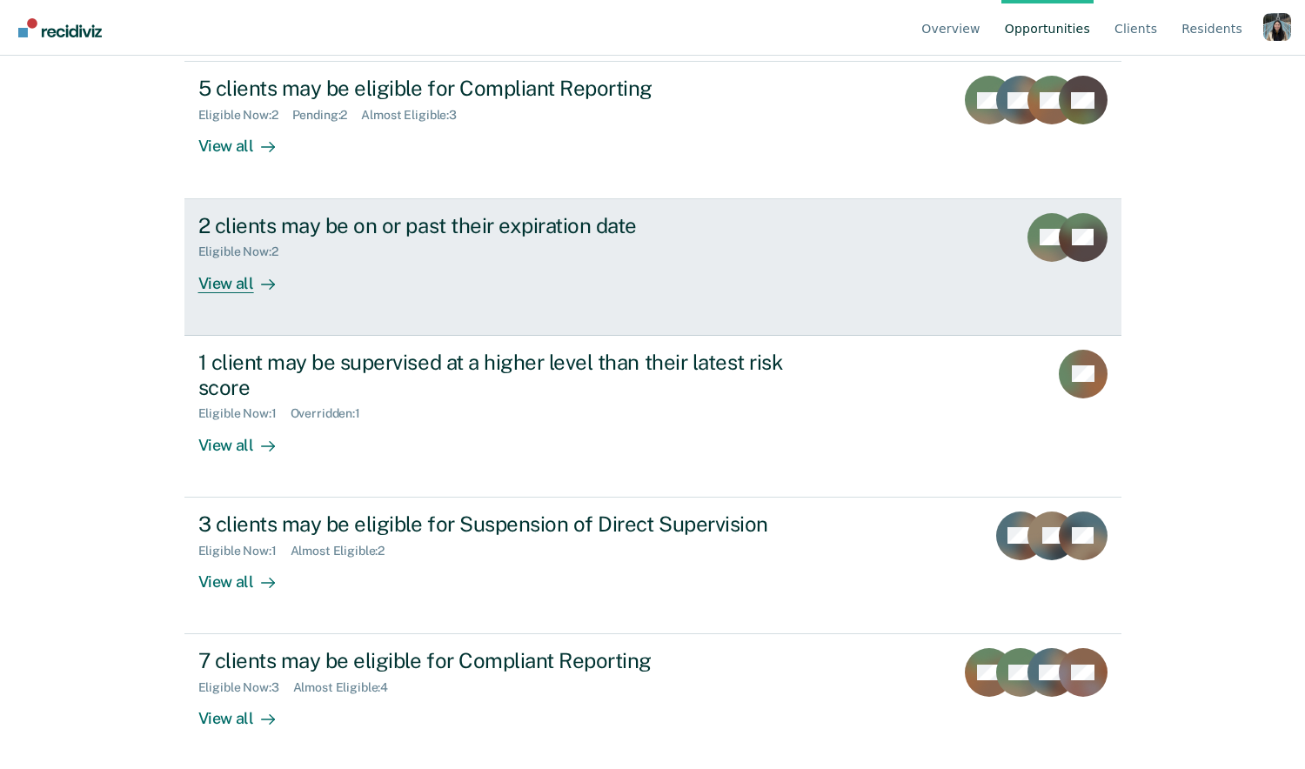
click at [475, 258] on div "2 clients may be on or past their expiration date Eligible Now : 2 View all" at bounding box center [524, 253] width 652 height 80
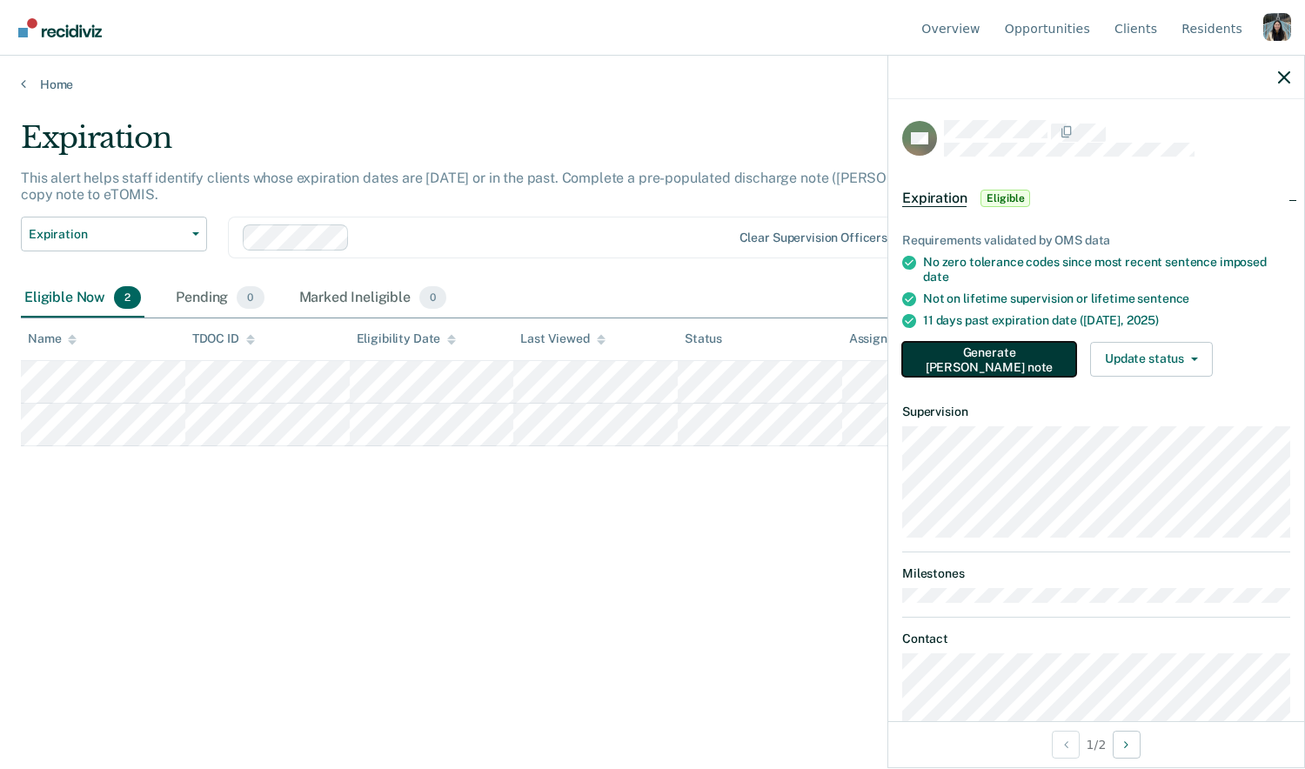
click at [965, 356] on button "Generate TEPE note" at bounding box center [989, 359] width 174 height 35
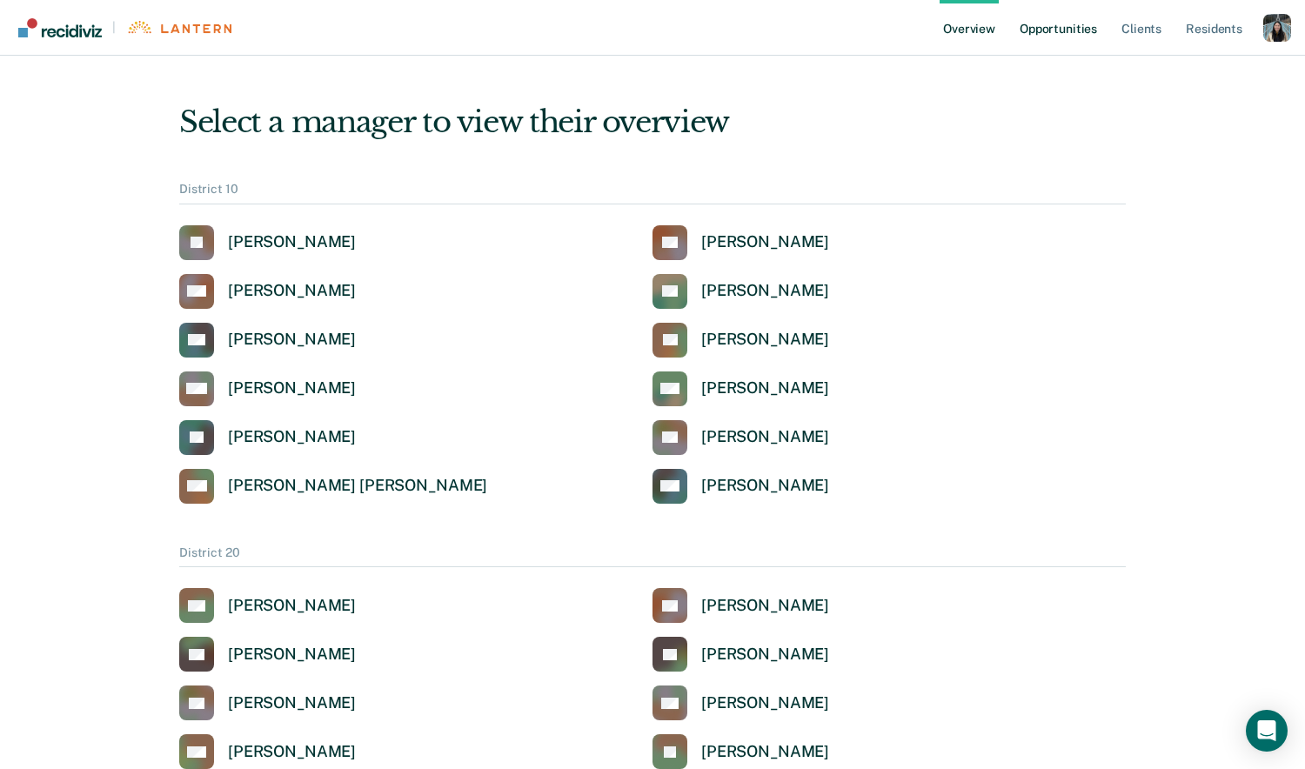
click at [1059, 32] on link "Opportunities" at bounding box center [1058, 28] width 84 height 56
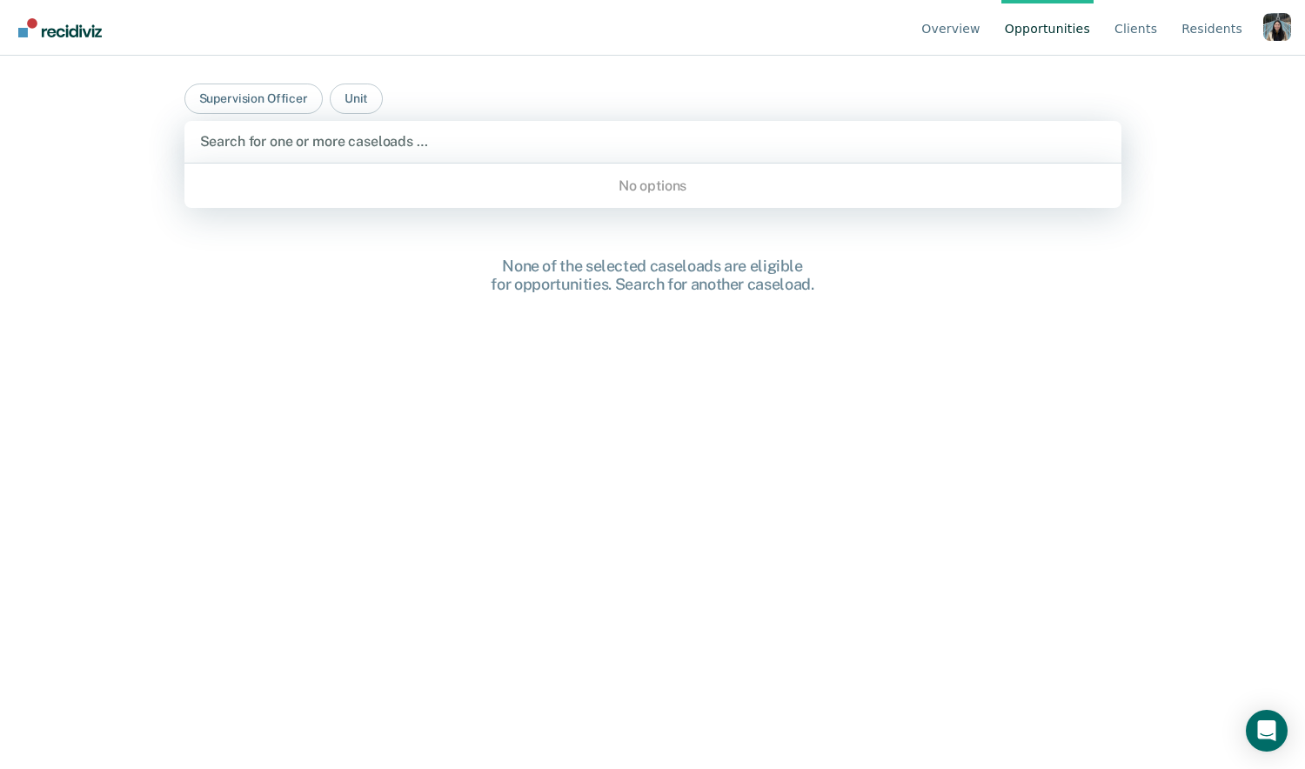
click at [497, 138] on div at bounding box center [652, 141] width 905 height 20
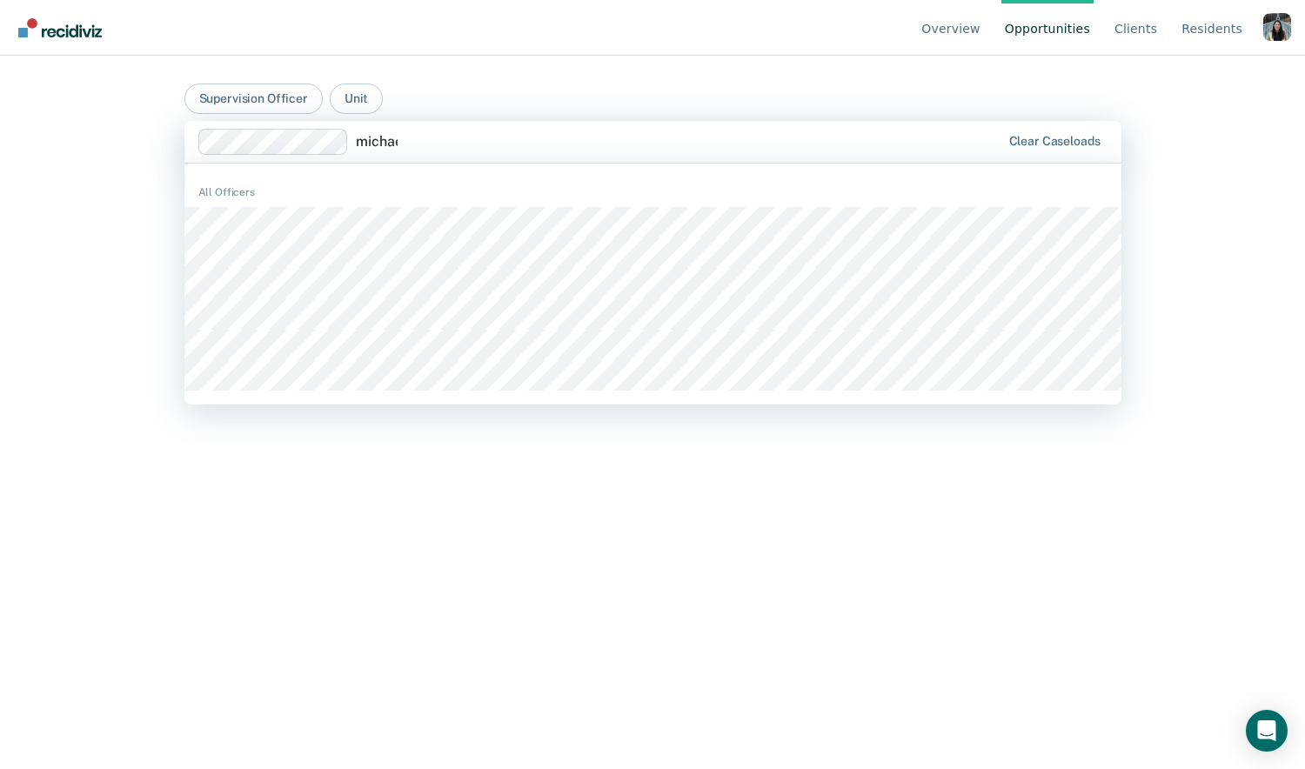
type input "michael"
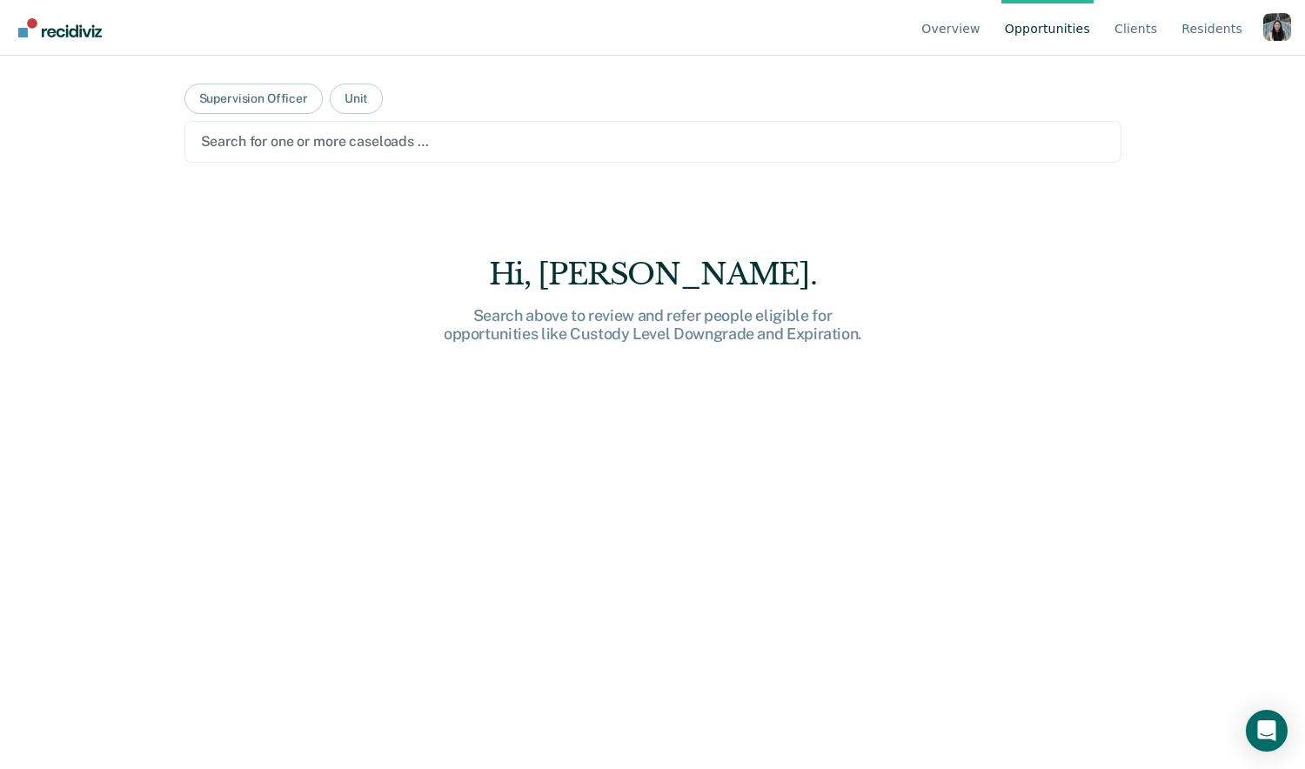
click at [353, 139] on div at bounding box center [653, 141] width 904 height 20
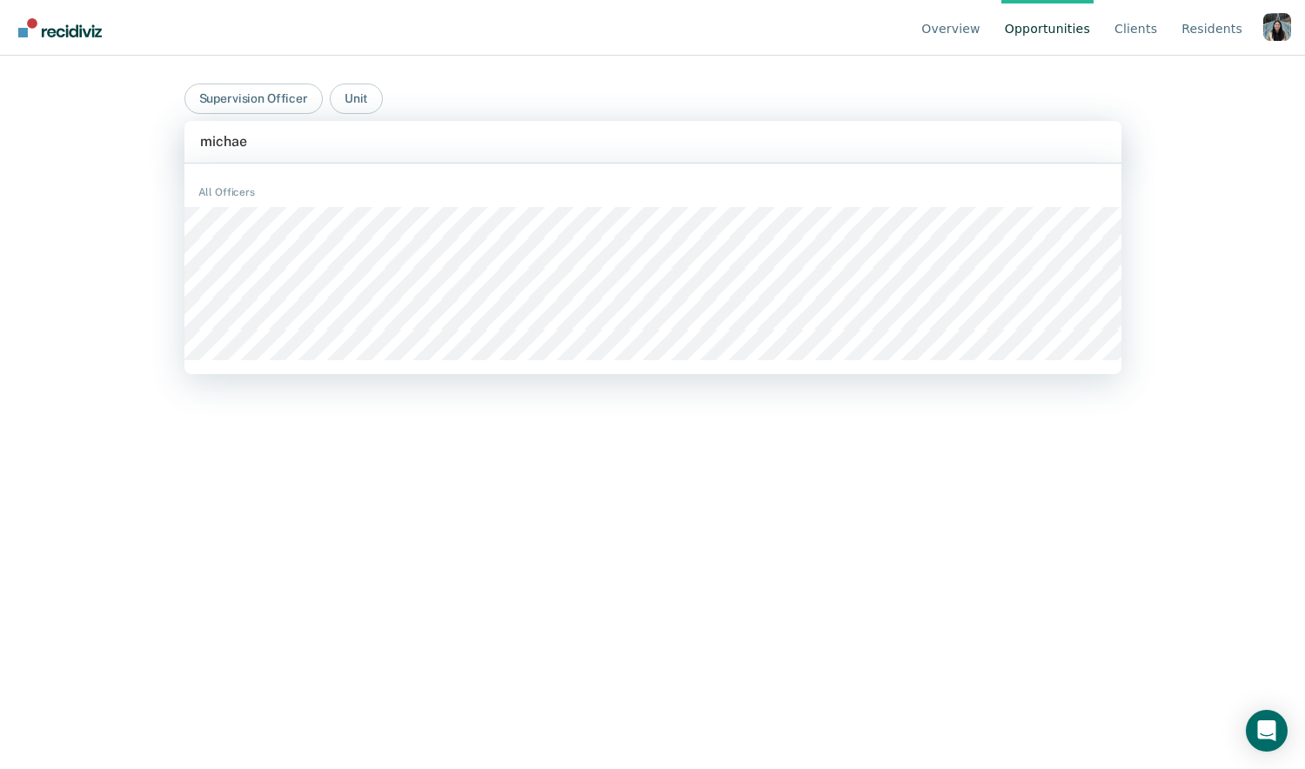
type input "micha"
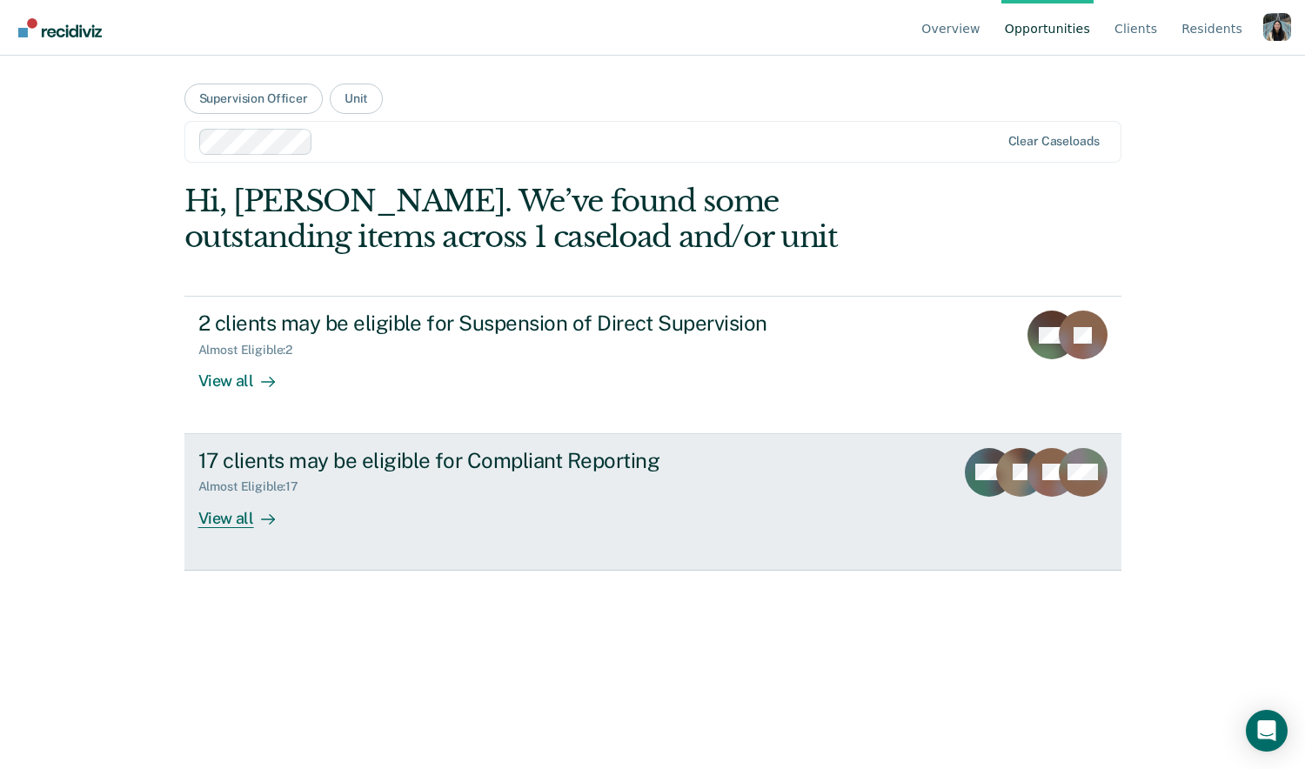
click at [286, 444] on link "17 clients may be eligible for Compliant Reporting Almost Eligible : 17 View al…" at bounding box center [652, 502] width 937 height 137
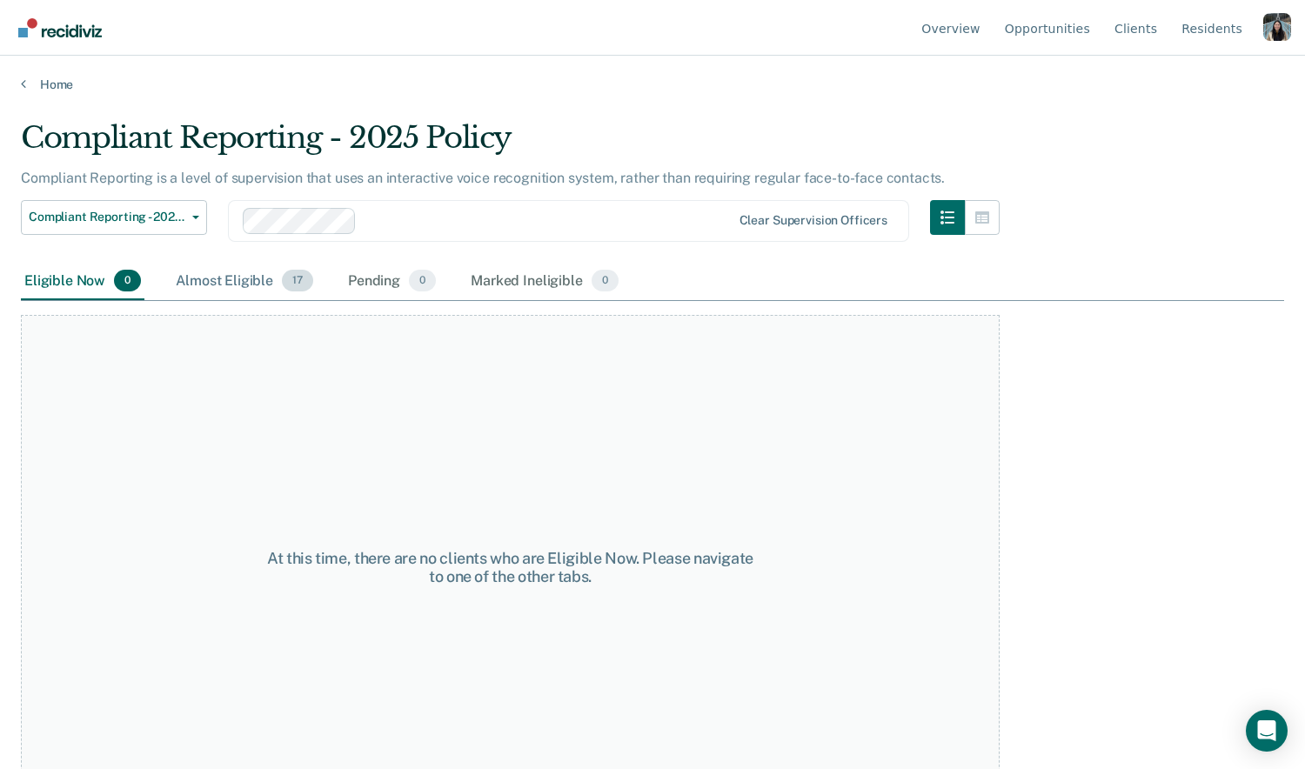
click at [242, 288] on div "Almost Eligible 17" at bounding box center [244, 282] width 144 height 38
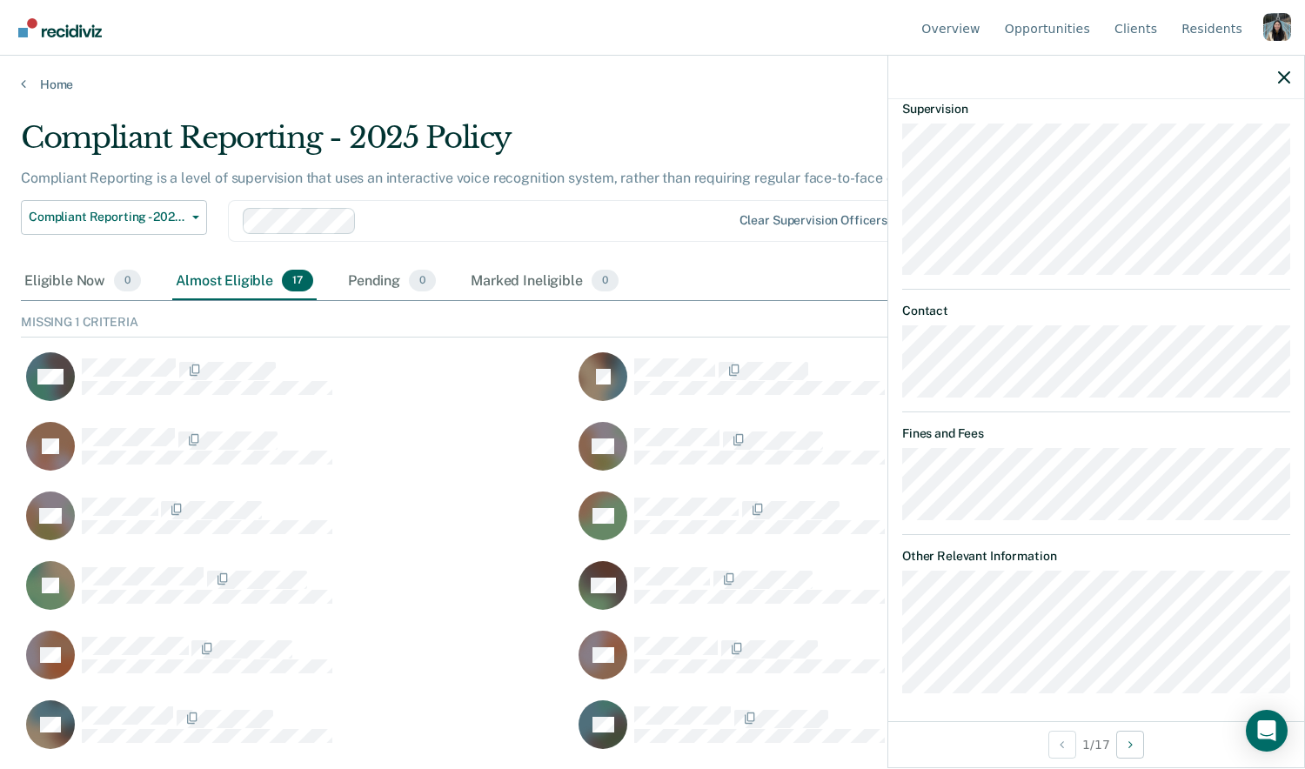
scroll to position [791, 0]
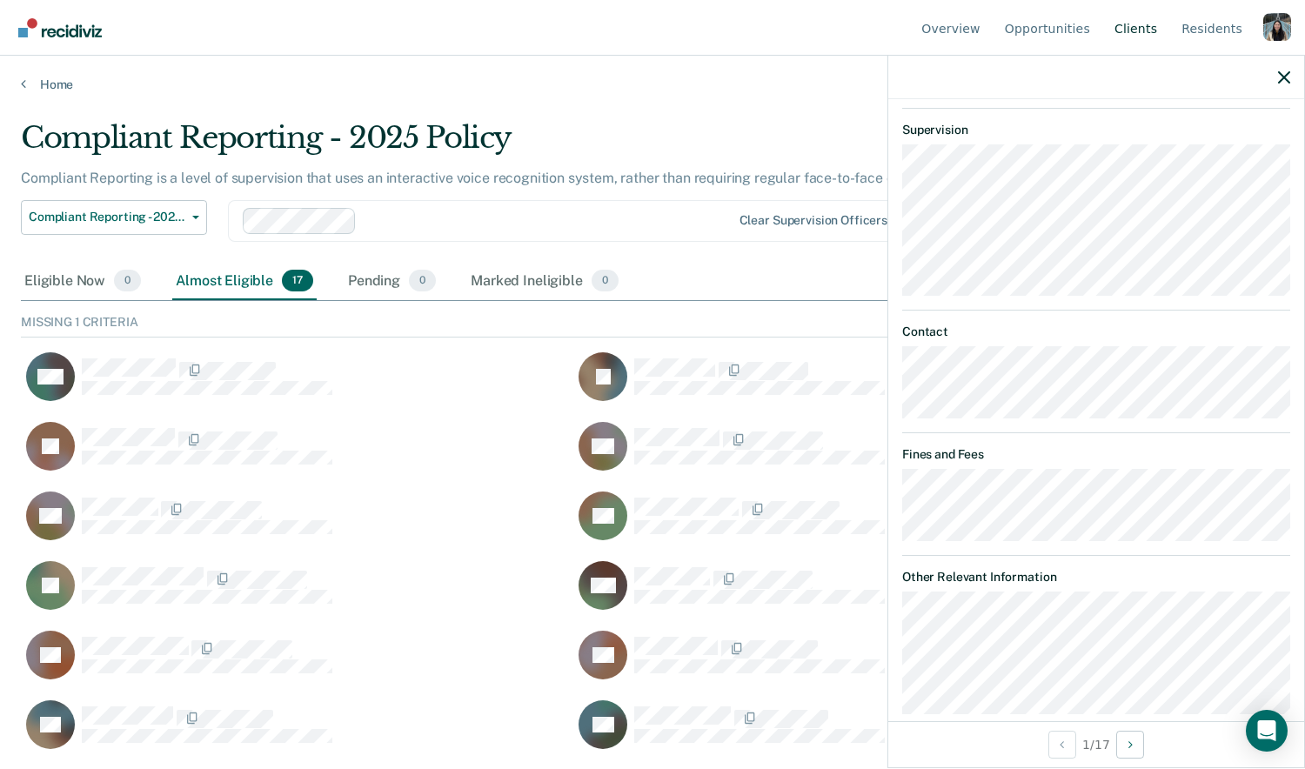
click at [1138, 33] on link "Client s" at bounding box center [1136, 28] width 50 height 56
